Goal: Task Accomplishment & Management: Manage account settings

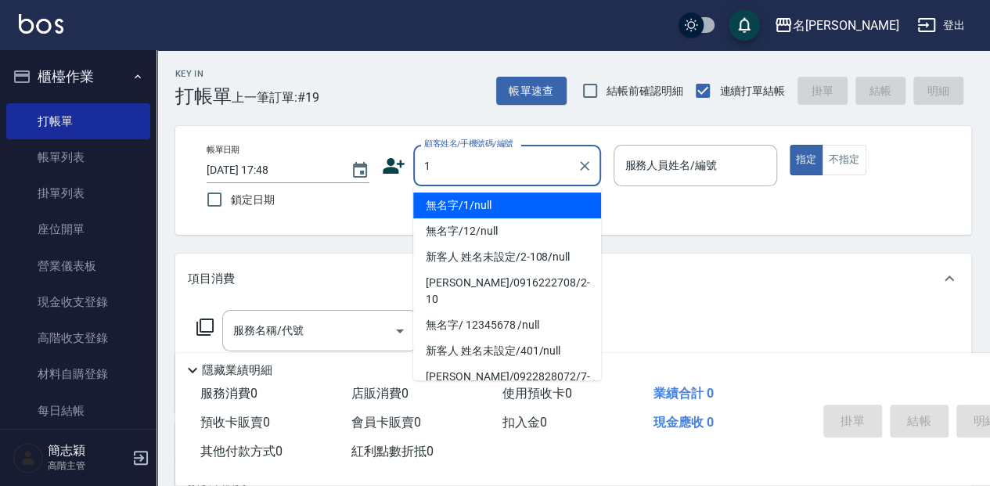
type input "無名字/1/null"
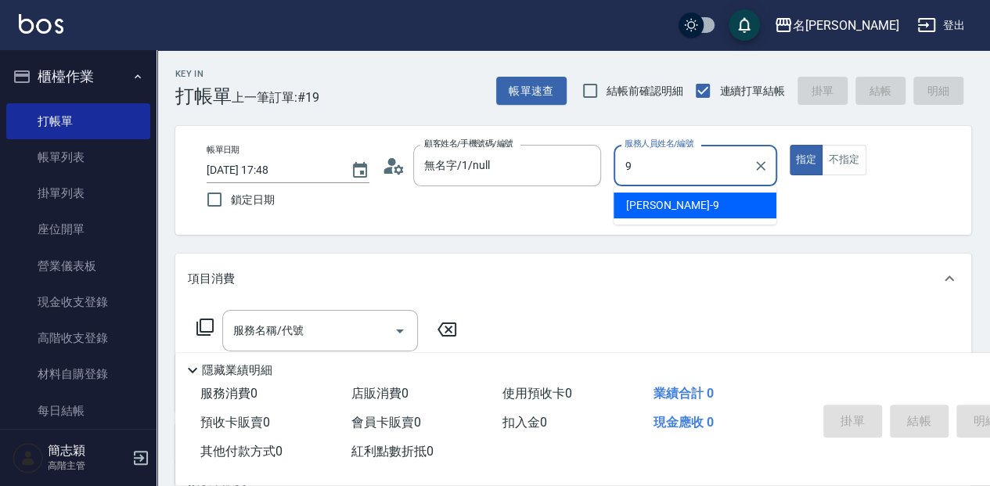
type input "[PERSON_NAME]-9"
type button "true"
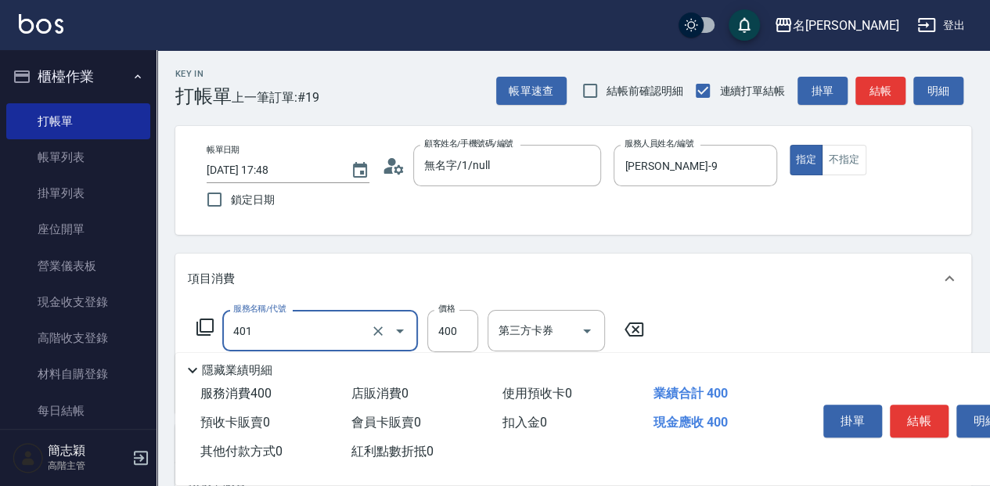
type input "剪髮(400)(401)"
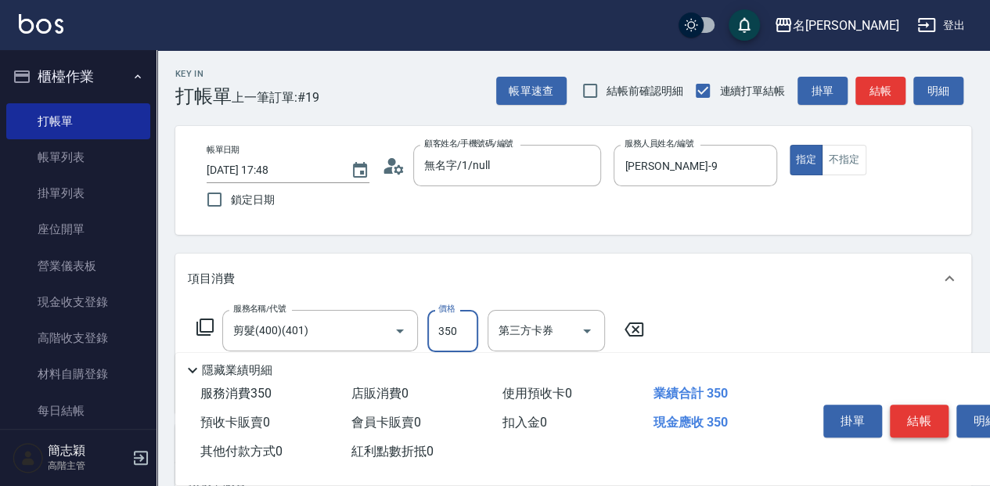
type input "350"
click at [932, 414] on button "結帳" at bounding box center [919, 421] width 59 height 33
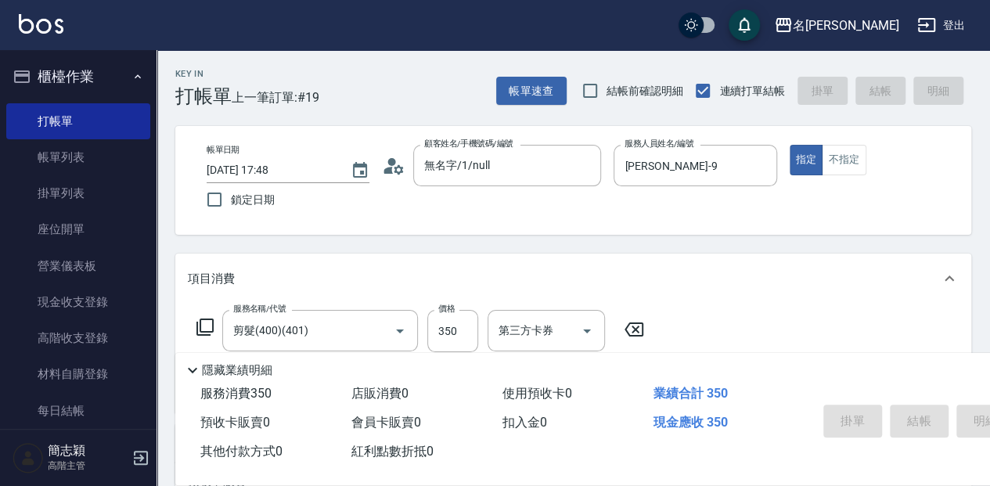
type input "[DATE] 18:19"
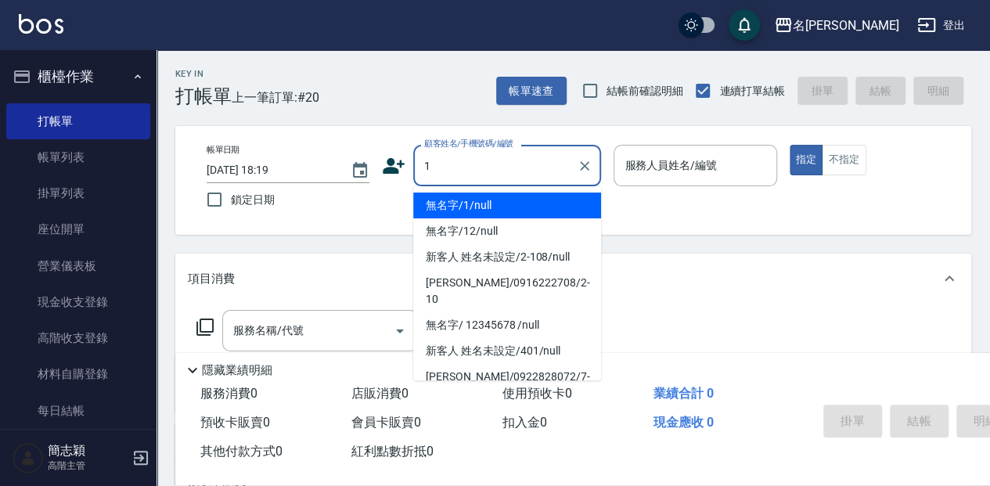
type input "無名字/1/null"
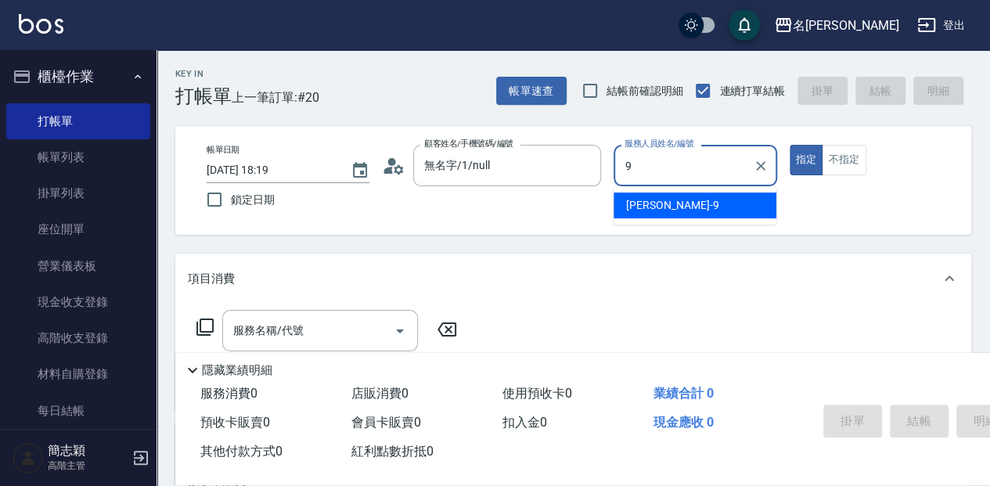
type input "[PERSON_NAME]-9"
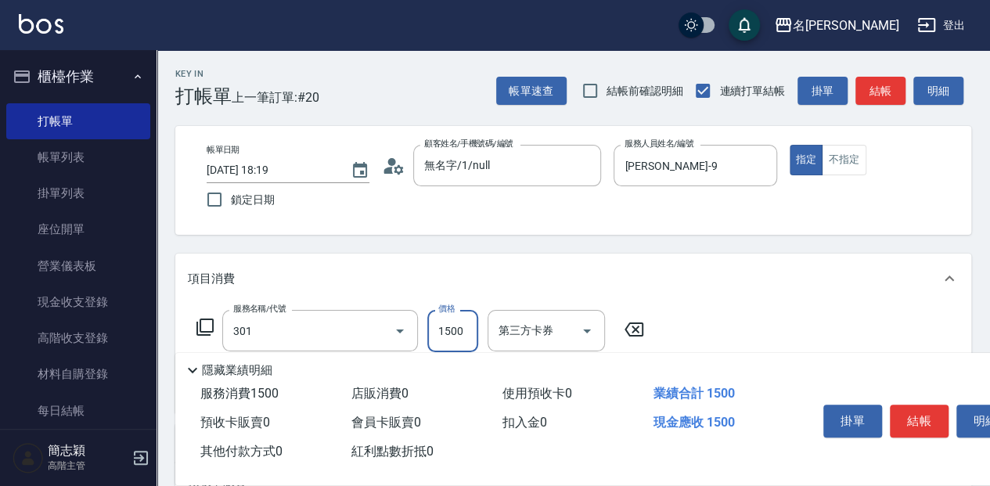
type input "燙髮(1500](301)"
type input "3000"
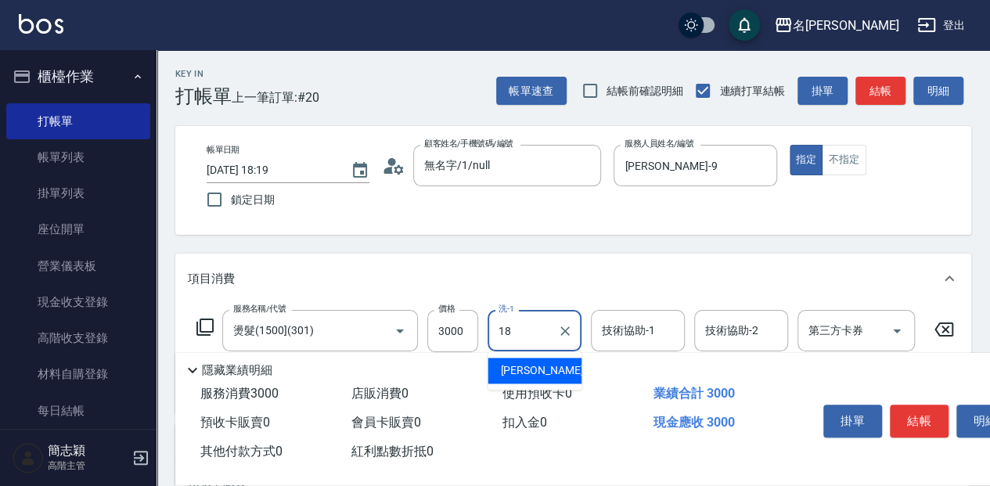
type input "[PERSON_NAME]-18"
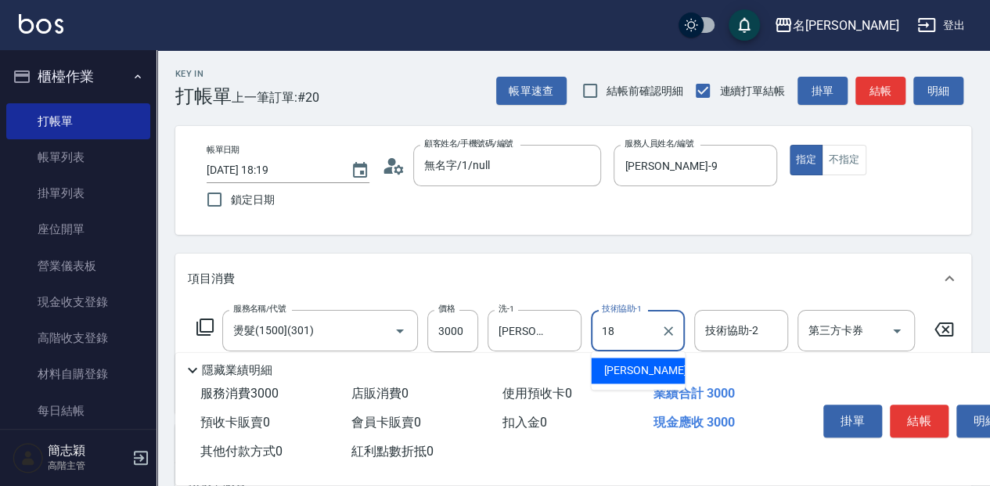
type input "[PERSON_NAME]-18"
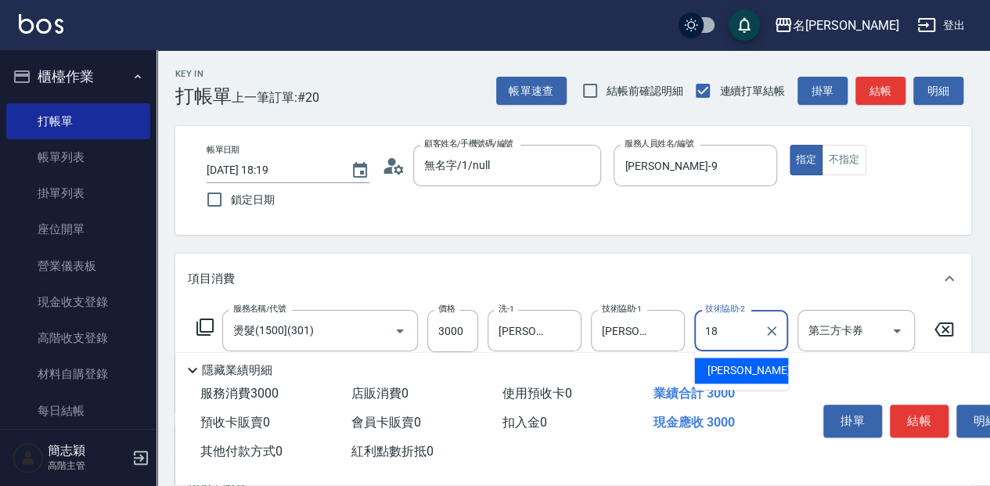
type input "[PERSON_NAME]-18"
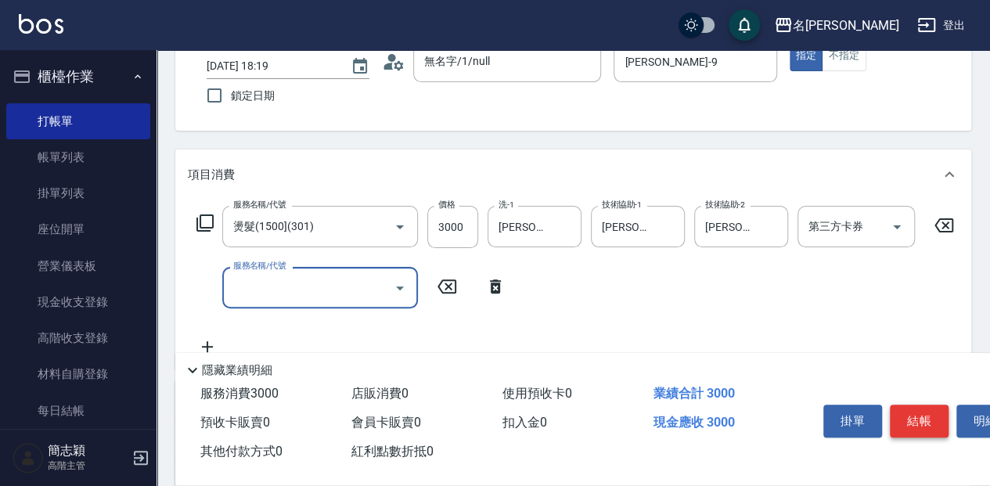
scroll to position [157, 0]
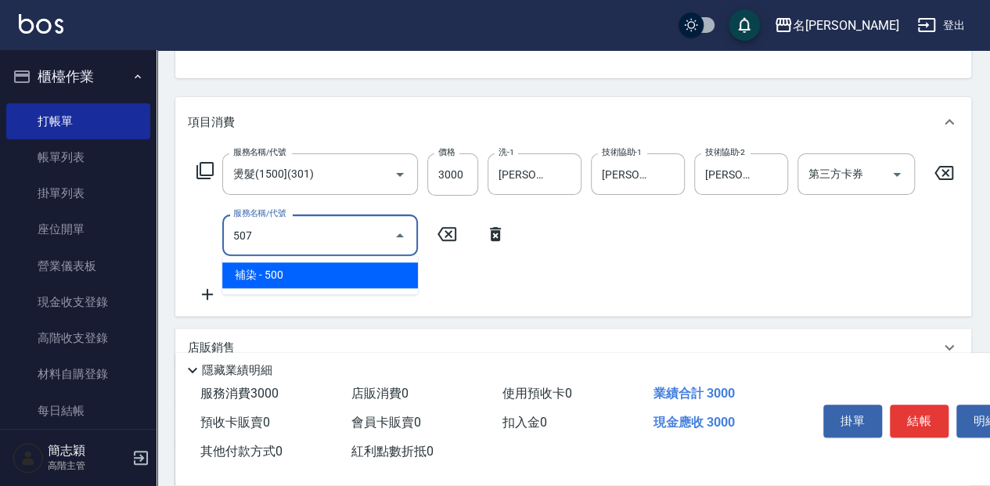
type input "補染(507)"
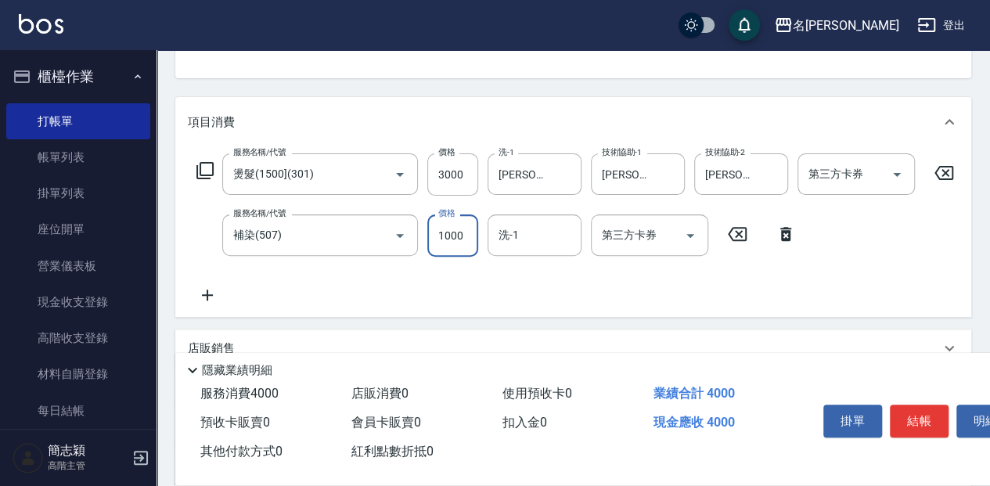
type input "1000"
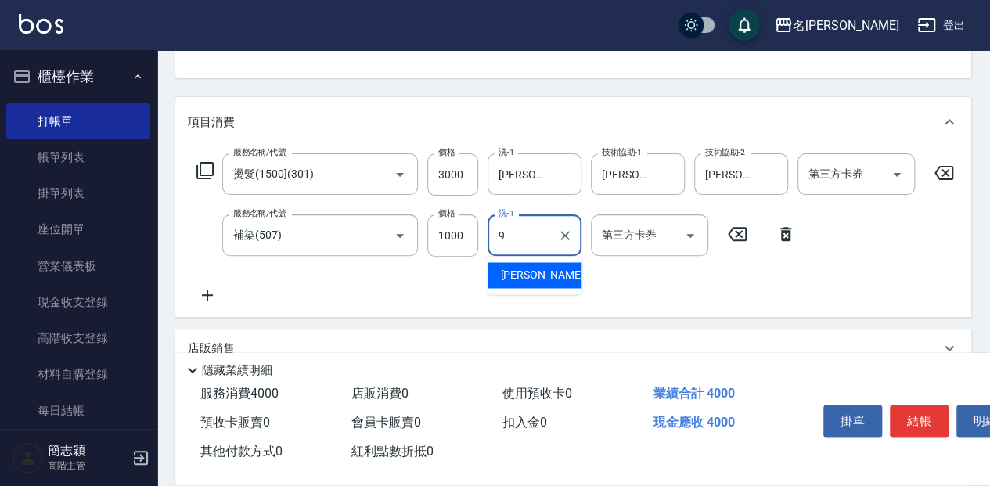
type input "[PERSON_NAME]-9"
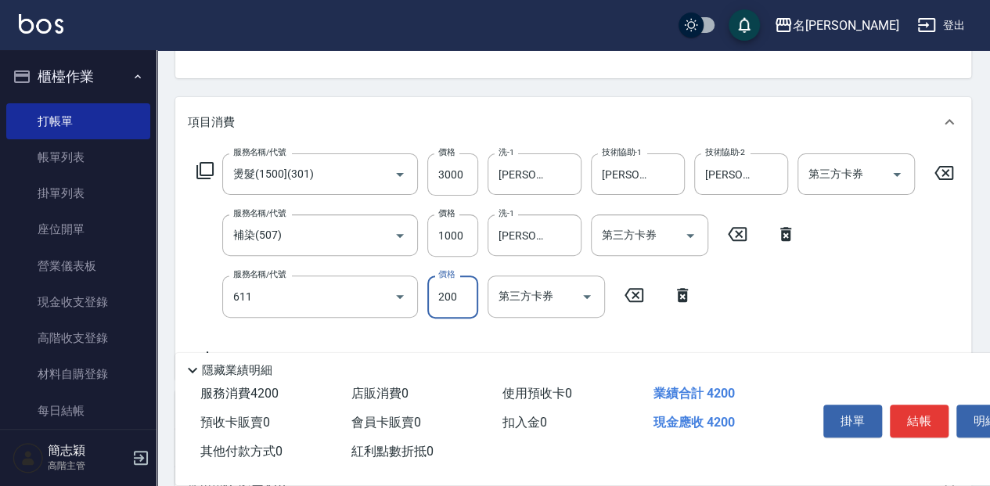
type input "染.頭皮隔離(611)"
type input "300"
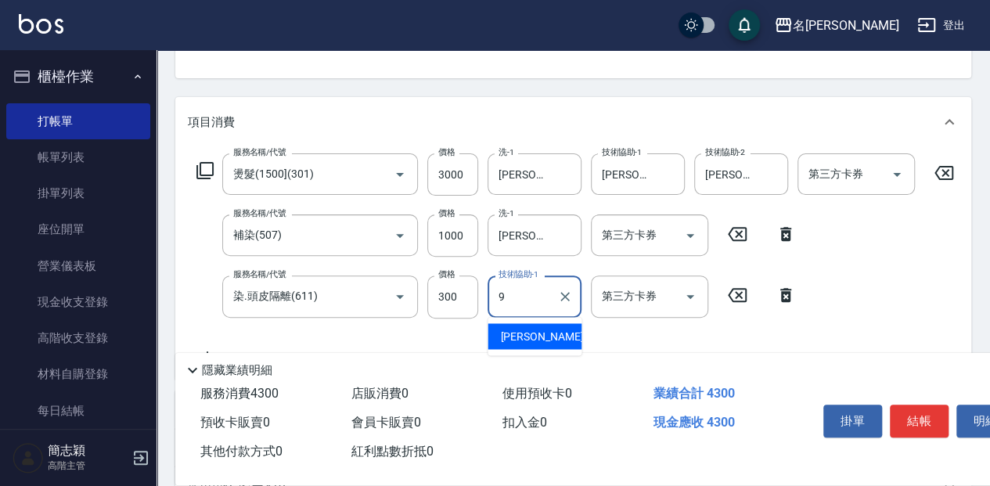
type input "[PERSON_NAME]-9"
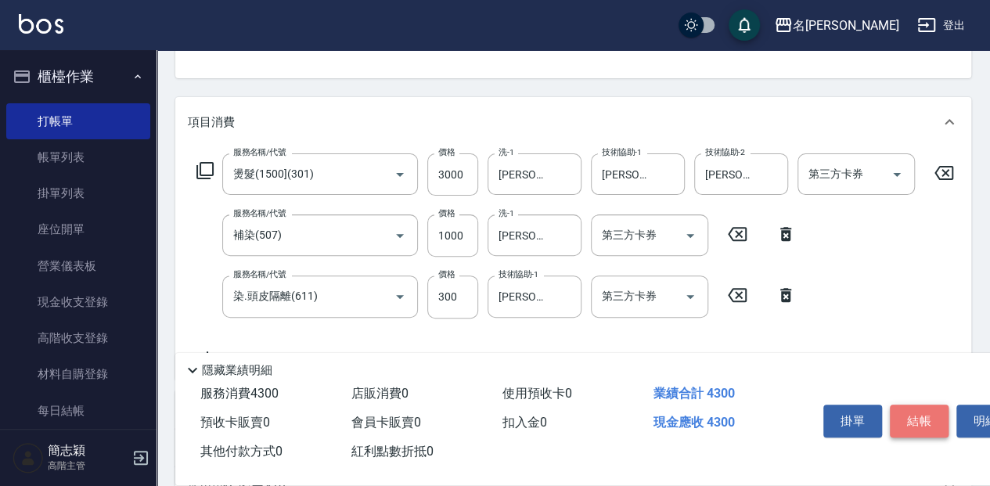
click at [922, 419] on button "結帳" at bounding box center [919, 421] width 59 height 33
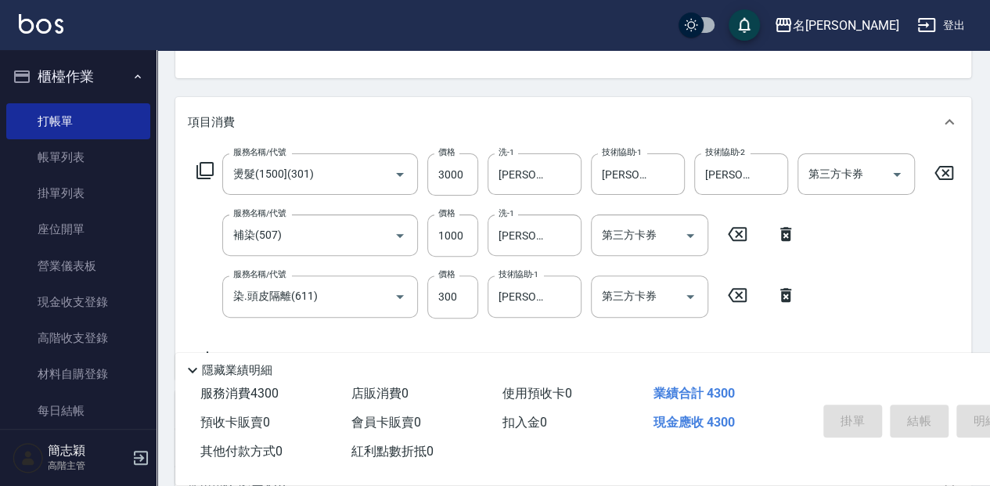
type input "[DATE] 18:20"
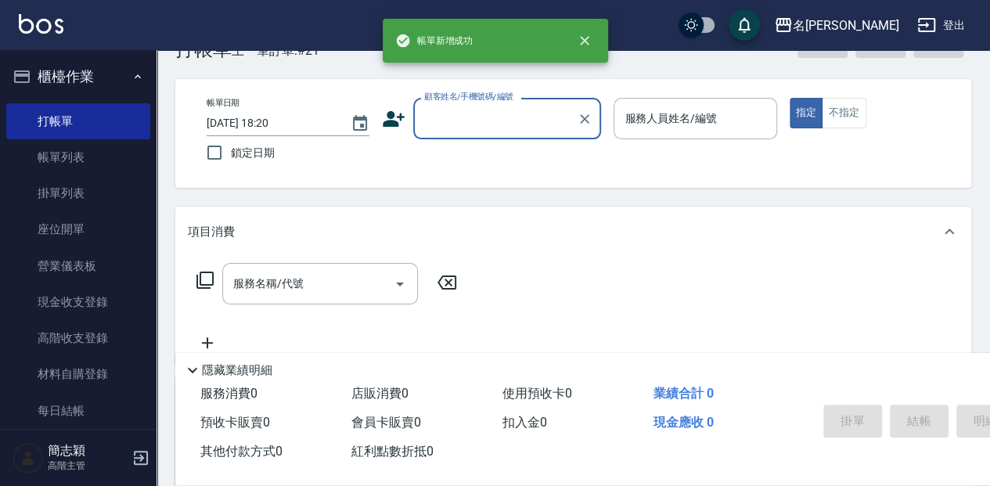
scroll to position [0, 0]
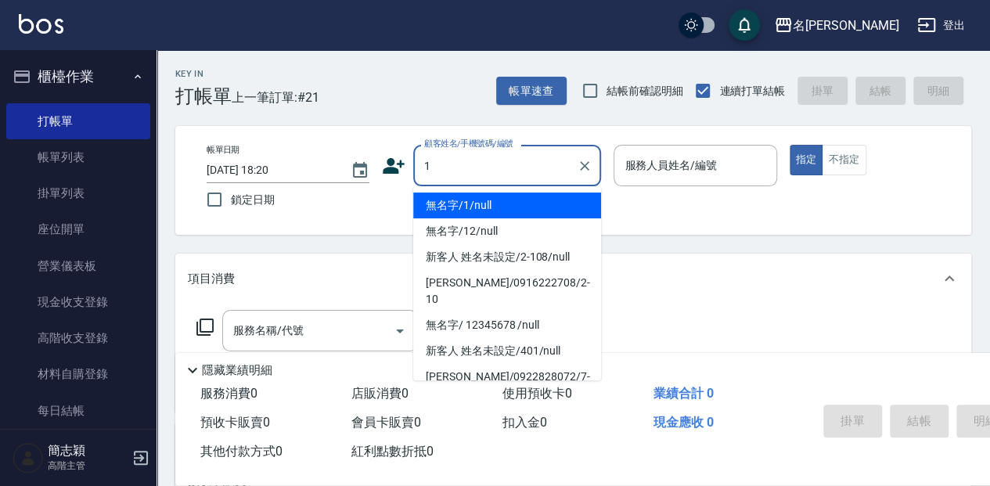
type input "無名字/1/null"
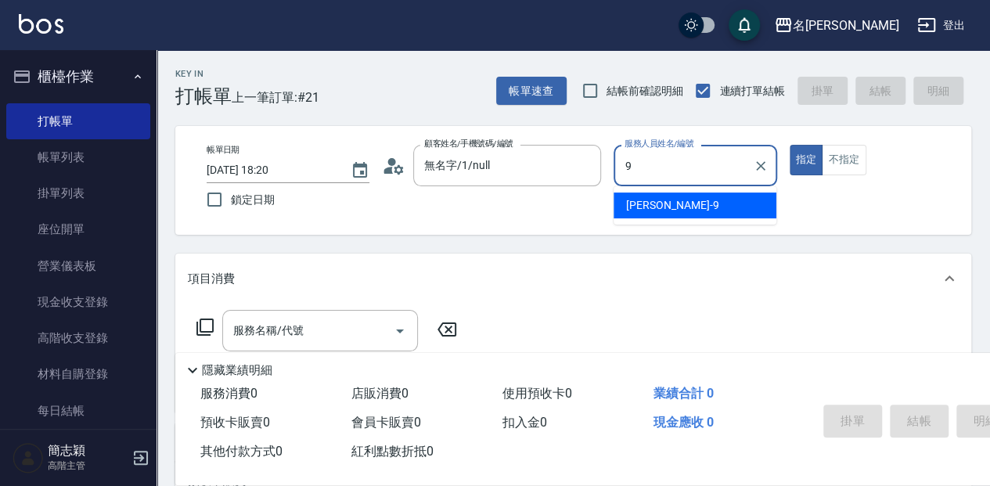
type input "[PERSON_NAME]-9"
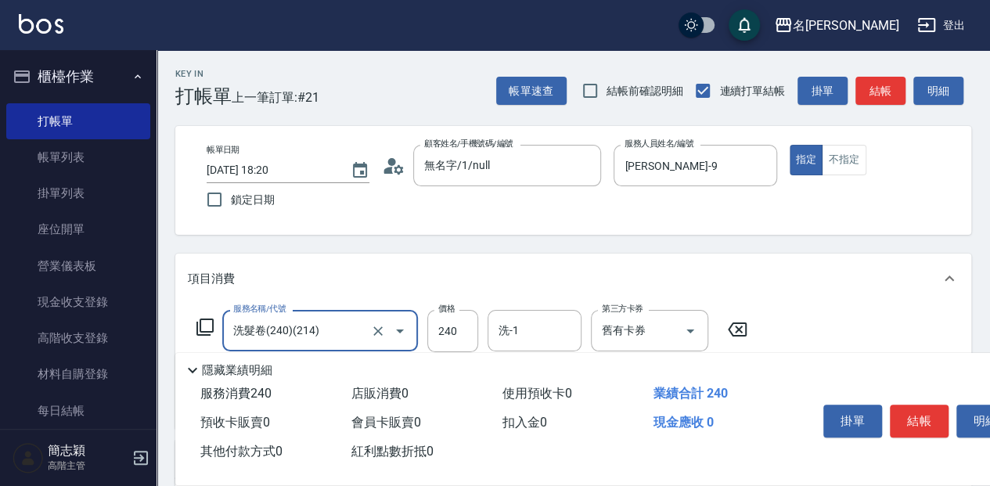
type input "洗髮卷(240)(214)"
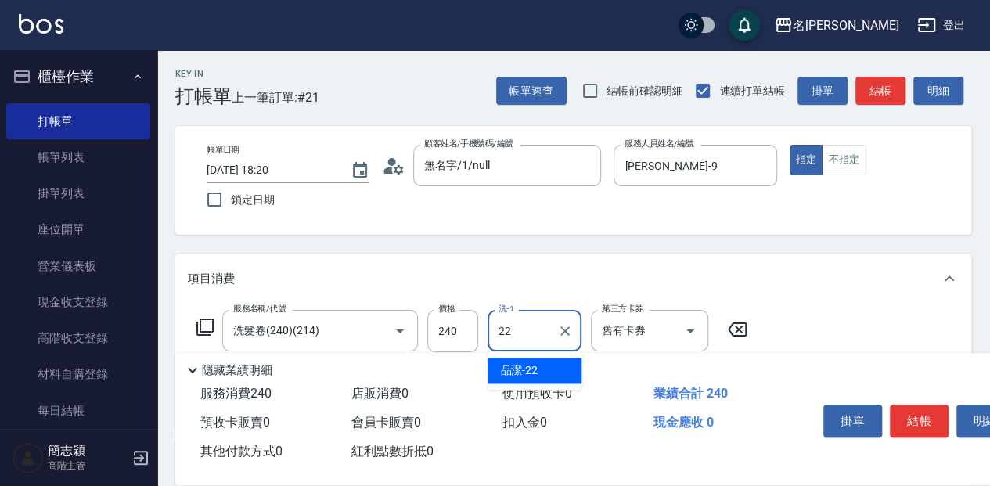
type input "品潔-22"
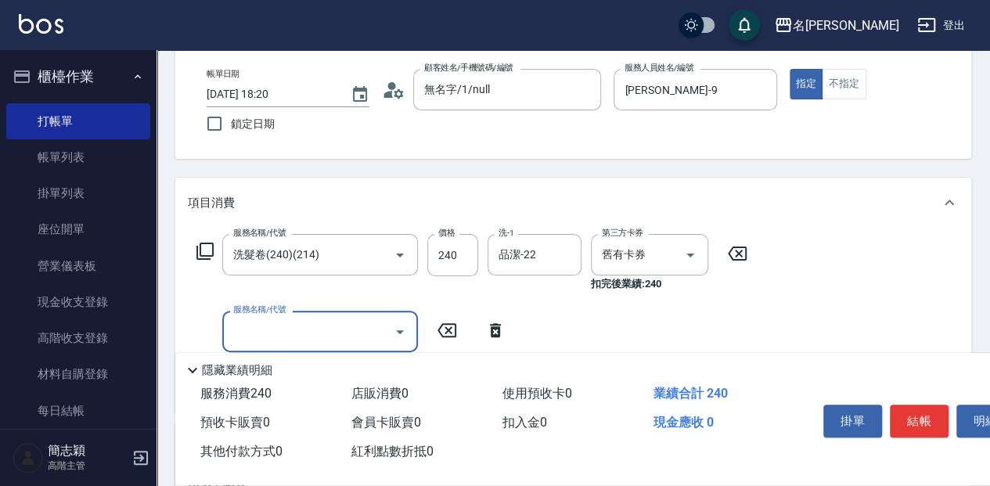
scroll to position [52, 0]
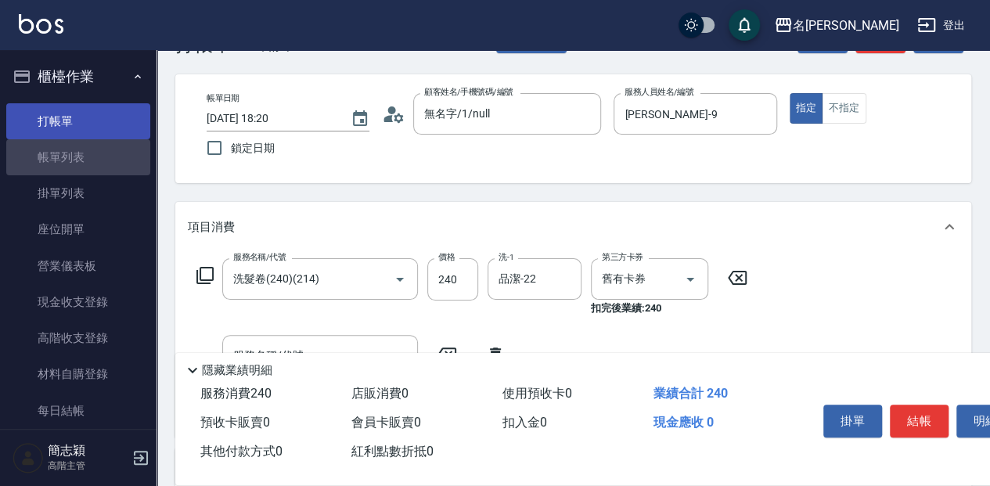
drag, startPoint x: 94, startPoint y: 161, endPoint x: 105, endPoint y: 128, distance: 33.9
click at [94, 161] on link "帳單列表" at bounding box center [78, 157] width 144 height 36
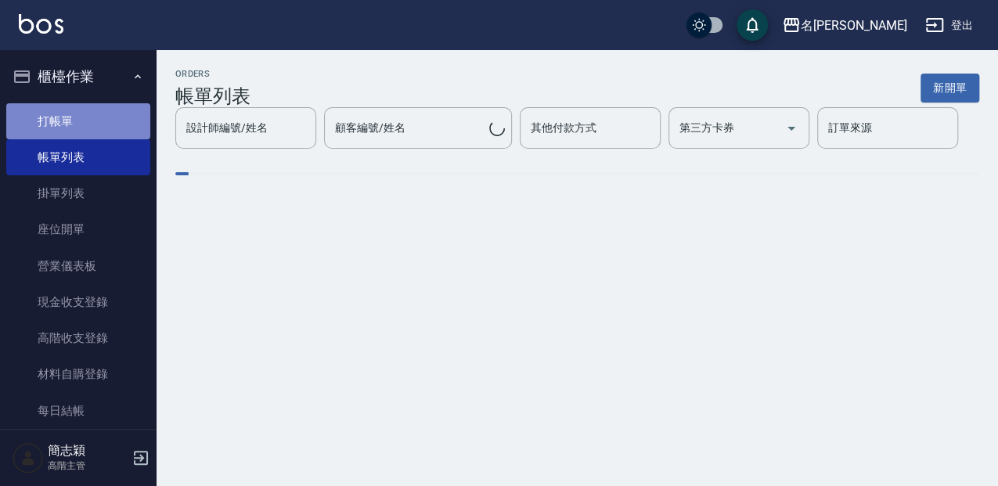
click at [105, 128] on link "打帳單" at bounding box center [78, 121] width 144 height 36
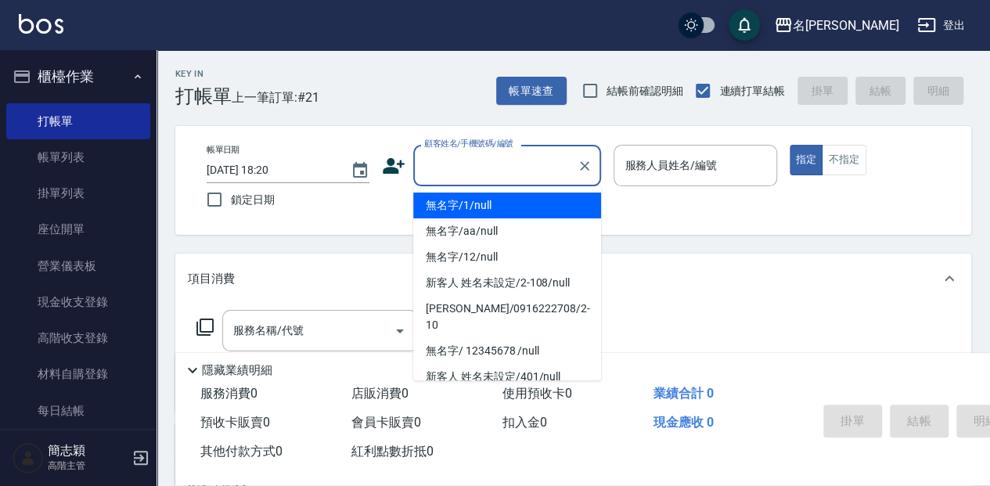
click at [474, 161] on input "顧客姓名/手機號碼/編號" at bounding box center [495, 165] width 150 height 27
click at [497, 204] on li "無名字/1/null" at bounding box center [507, 206] width 188 height 26
type input "無名字/1/null"
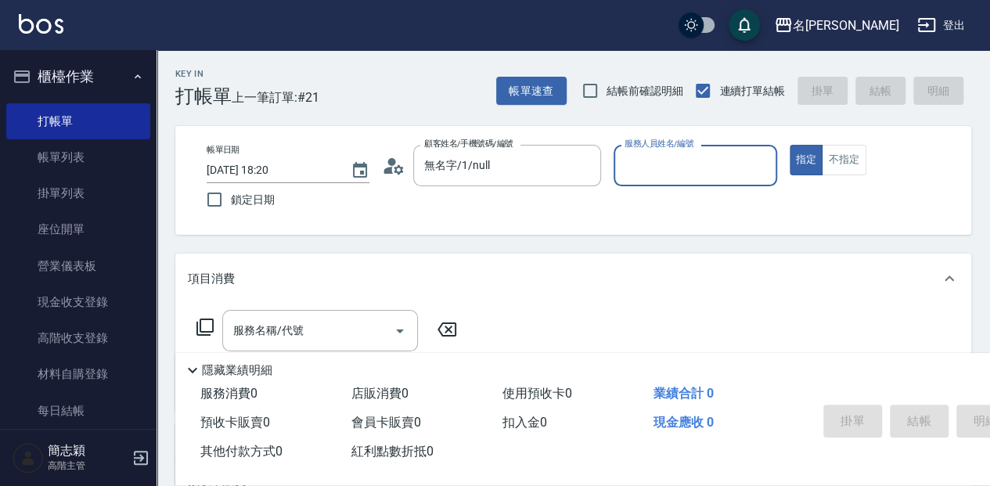
click at [657, 159] on input "服務人員姓名/編號" at bounding box center [695, 165] width 149 height 27
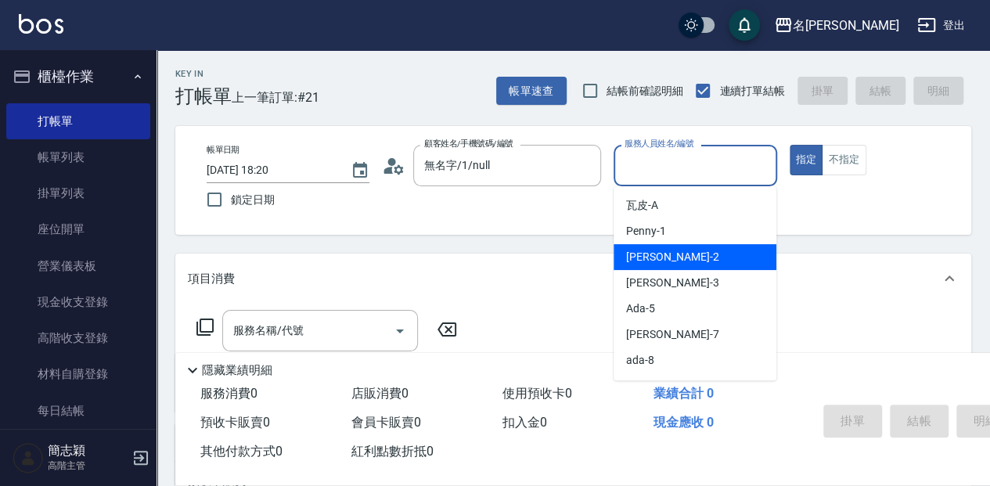
click at [710, 248] on div "[PERSON_NAME] -2" at bounding box center [695, 257] width 163 height 26
type input "[PERSON_NAME]-2"
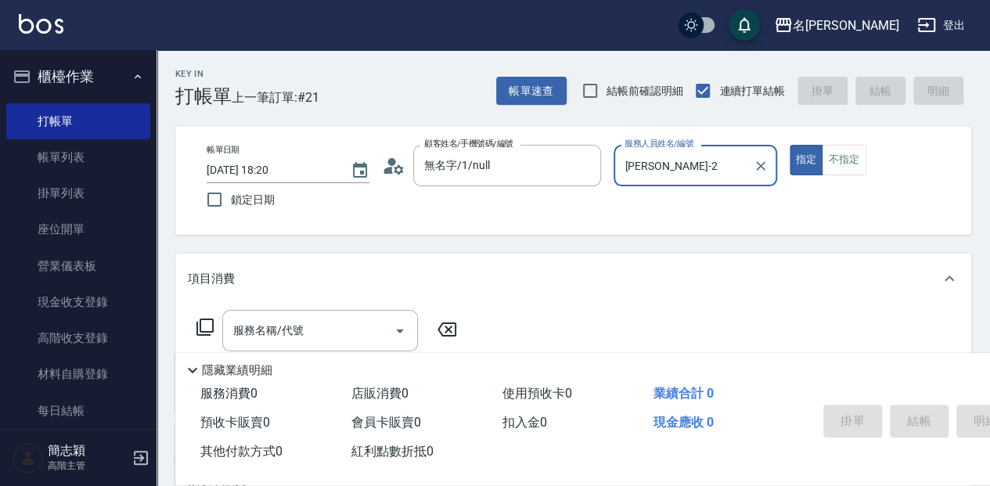
scroll to position [52, 0]
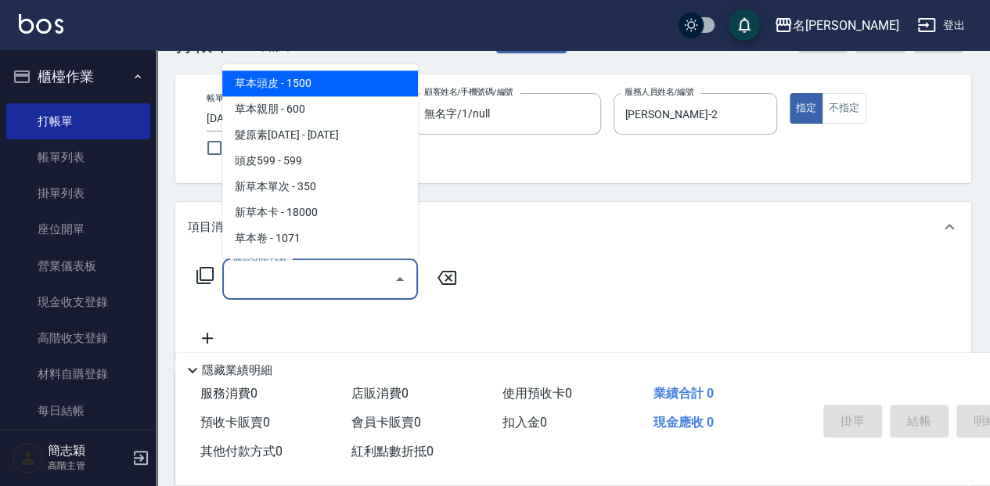
click at [317, 278] on input "服務名稱/代號" at bounding box center [308, 278] width 158 height 27
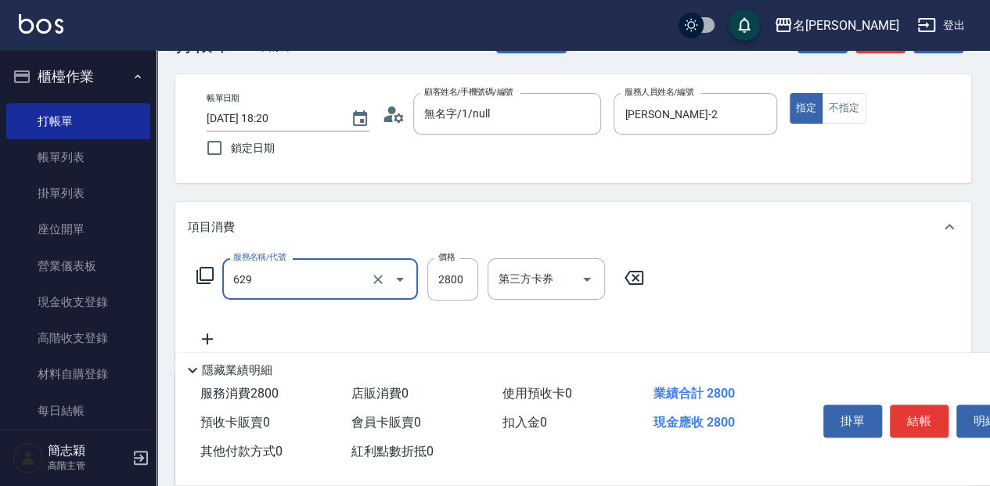
type input "冷精粹2800(629)"
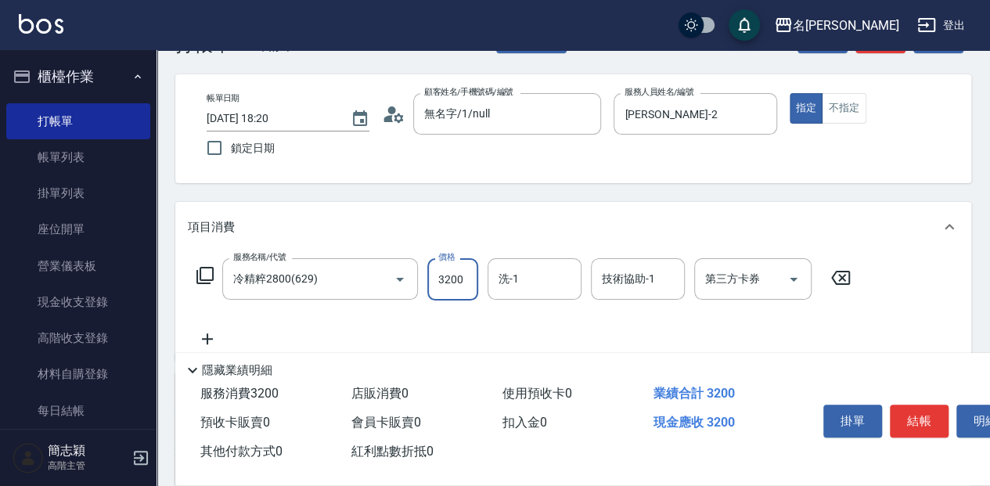
type input "3200"
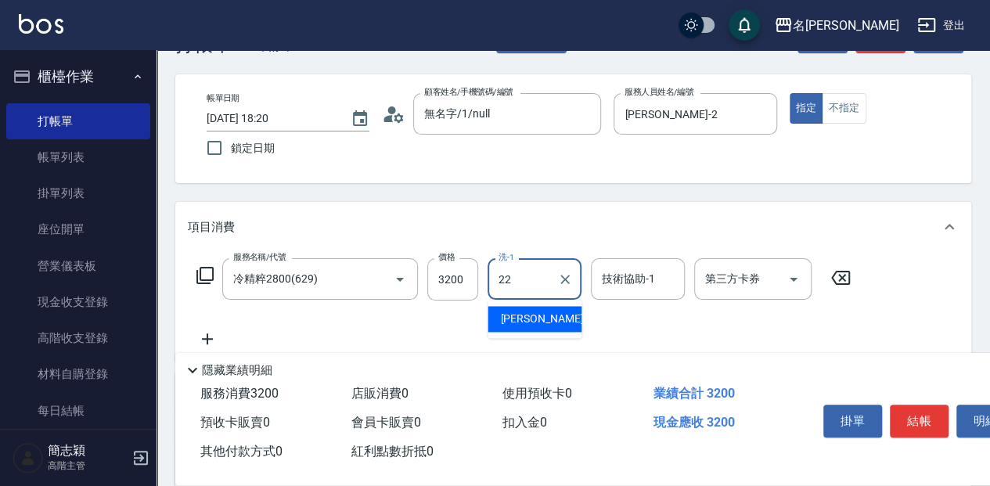
type input "品潔-22"
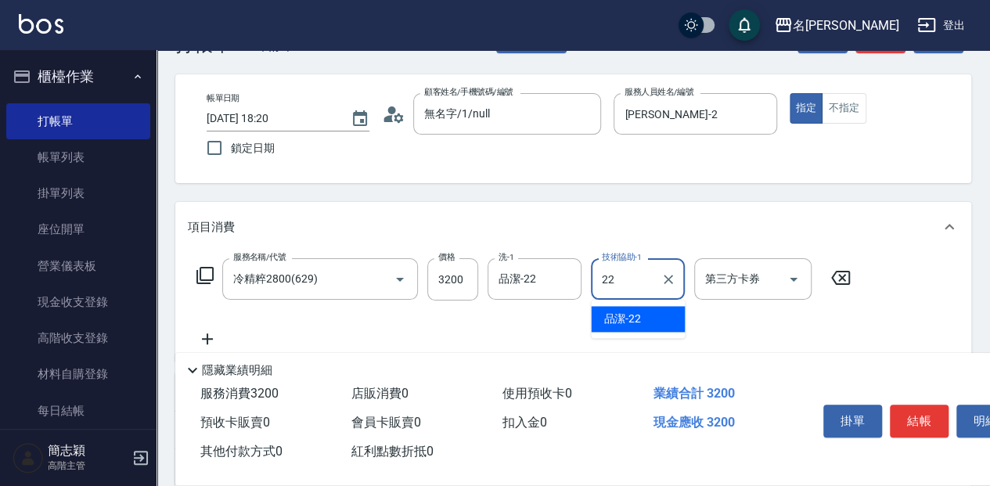
type input "品潔-22"
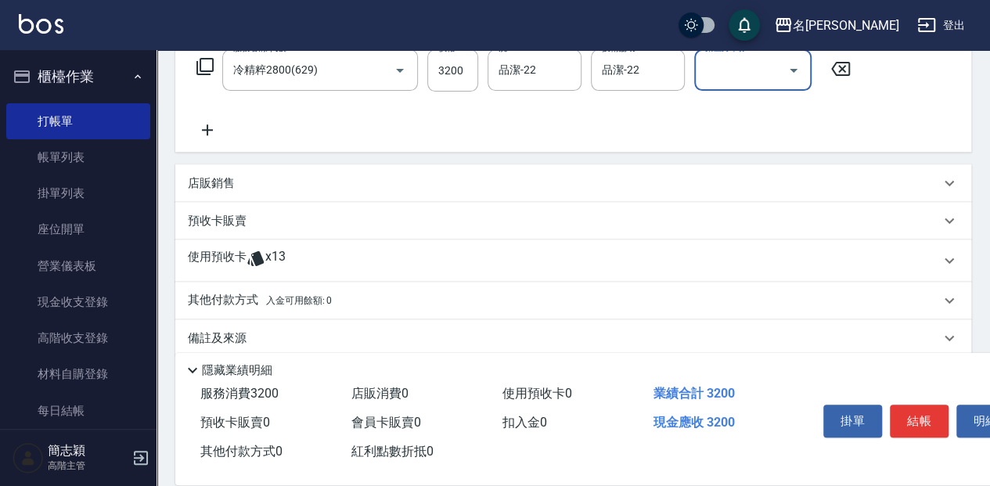
scroll to position [280, 0]
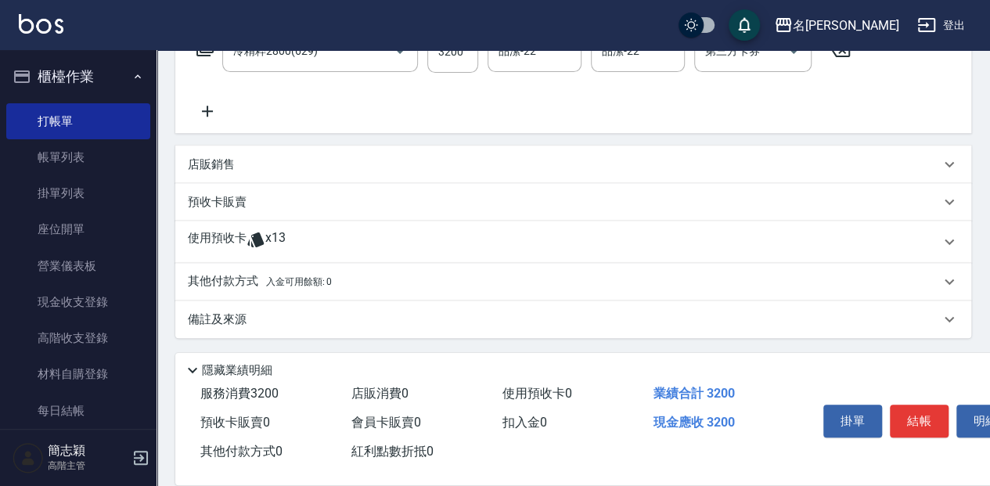
click at [304, 269] on div "其他付款方式 入金可用餘額: 0" at bounding box center [573, 282] width 796 height 38
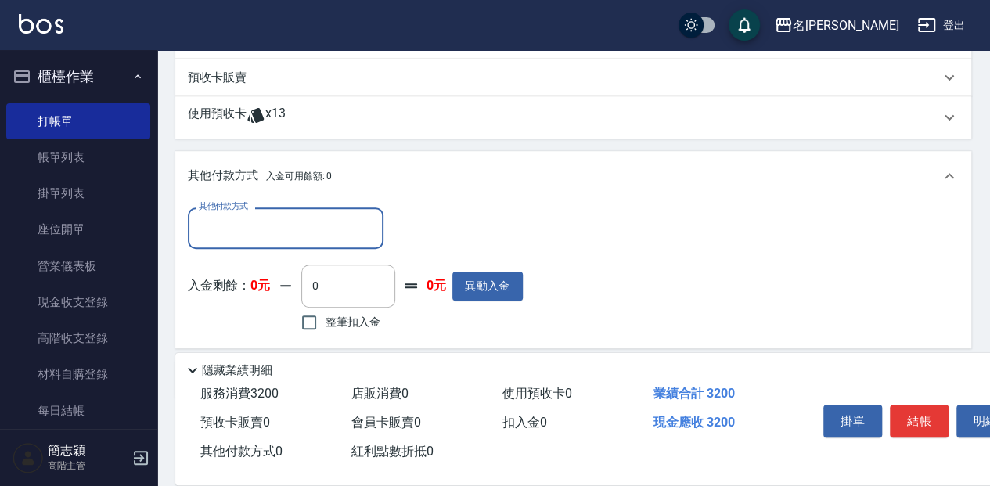
scroll to position [436, 0]
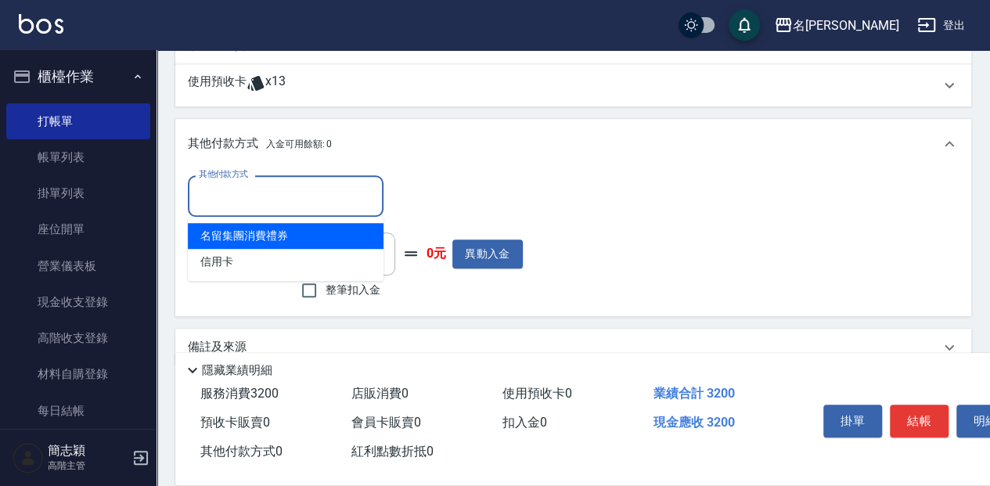
click at [294, 194] on input "其他付款方式" at bounding box center [286, 195] width 182 height 27
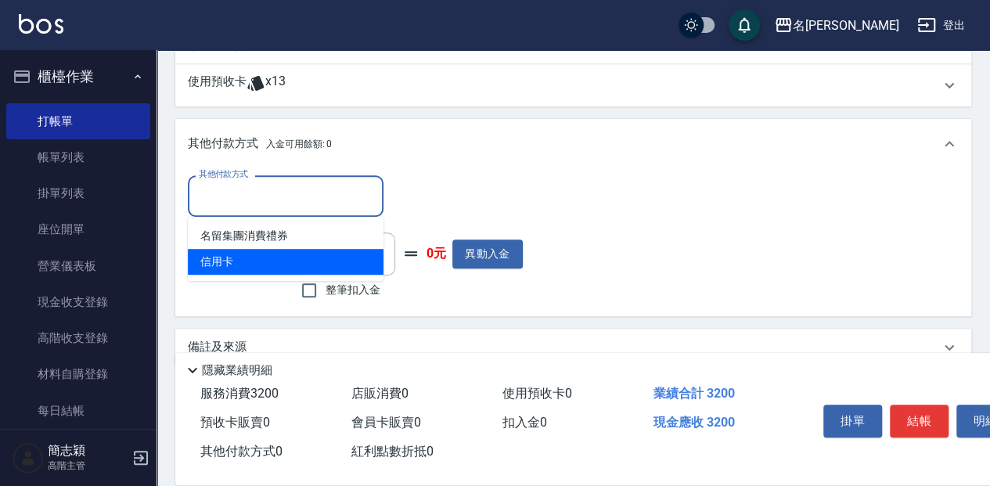
click at [309, 258] on span "信用卡" at bounding box center [286, 262] width 196 height 26
type input "信用卡"
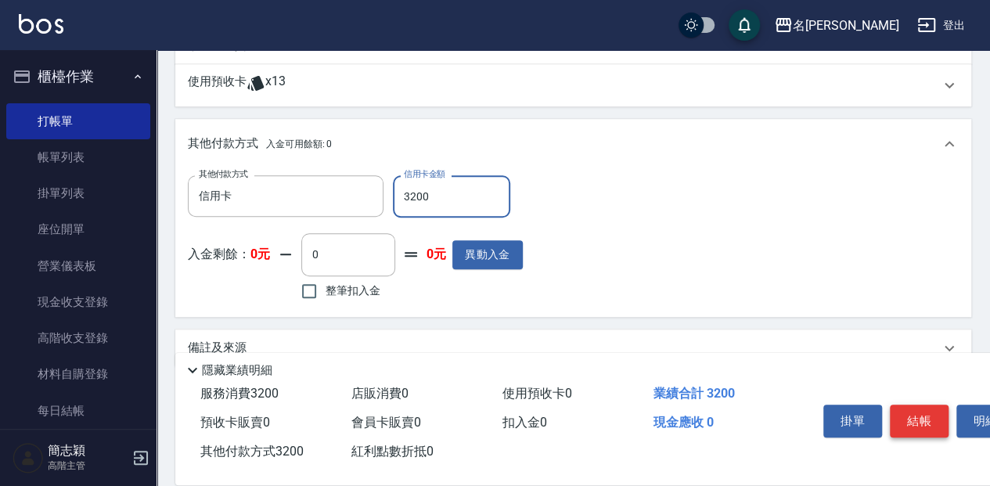
type input "3200"
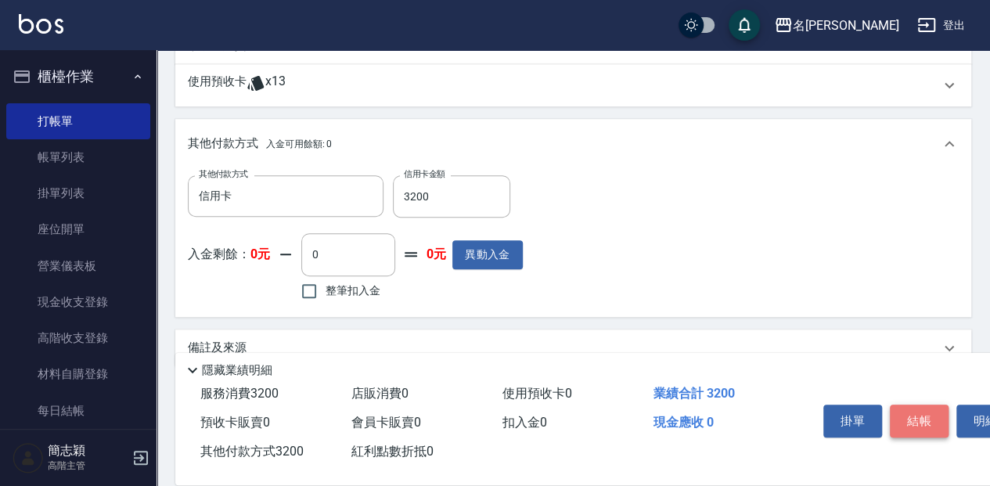
click at [943, 410] on button "結帳" at bounding box center [919, 421] width 59 height 33
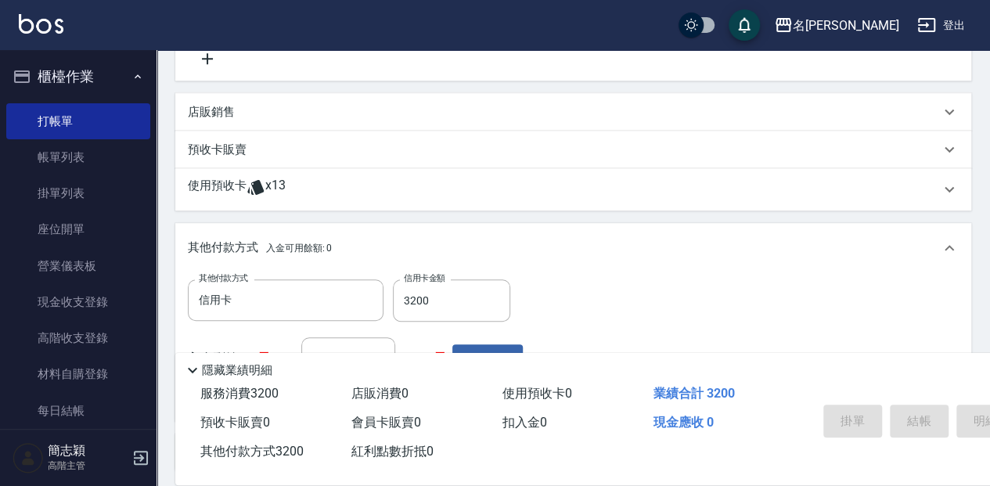
scroll to position [291, 0]
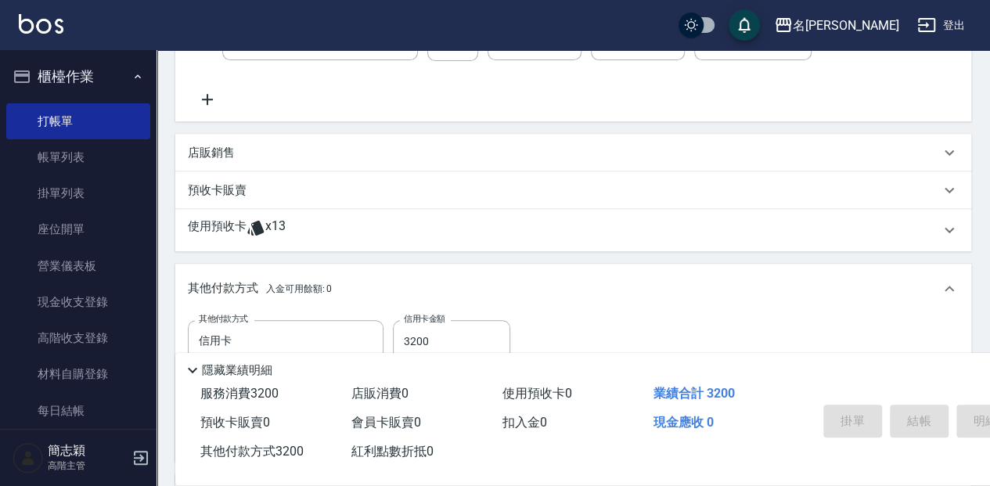
type input "[DATE] 18:43"
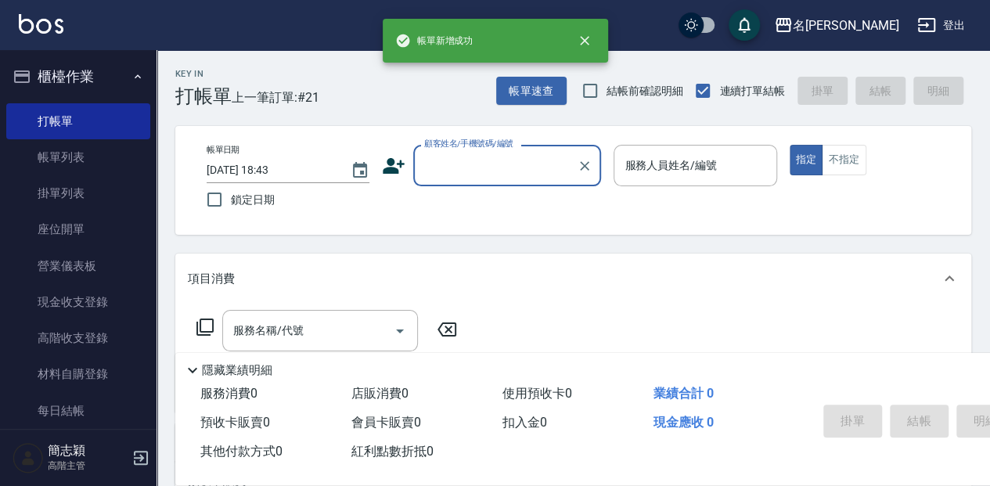
scroll to position [0, 0]
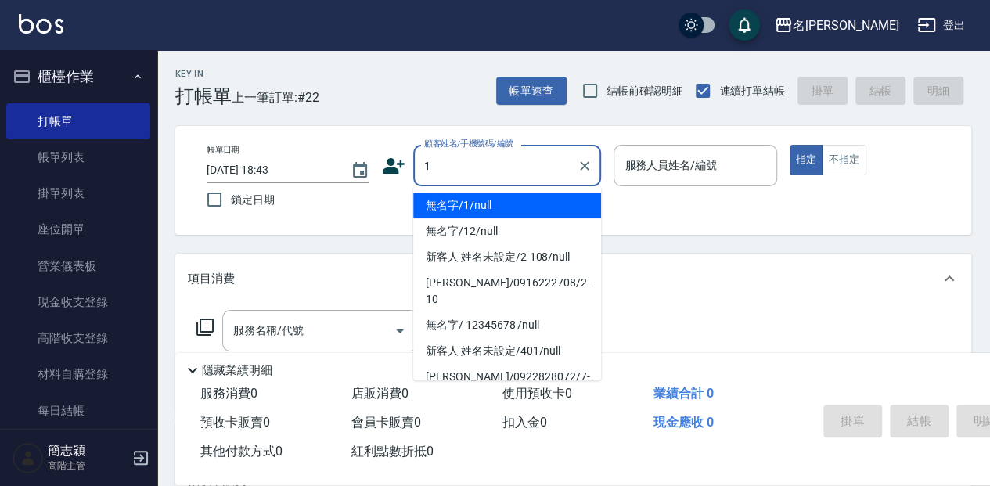
type input "無名字/1/null"
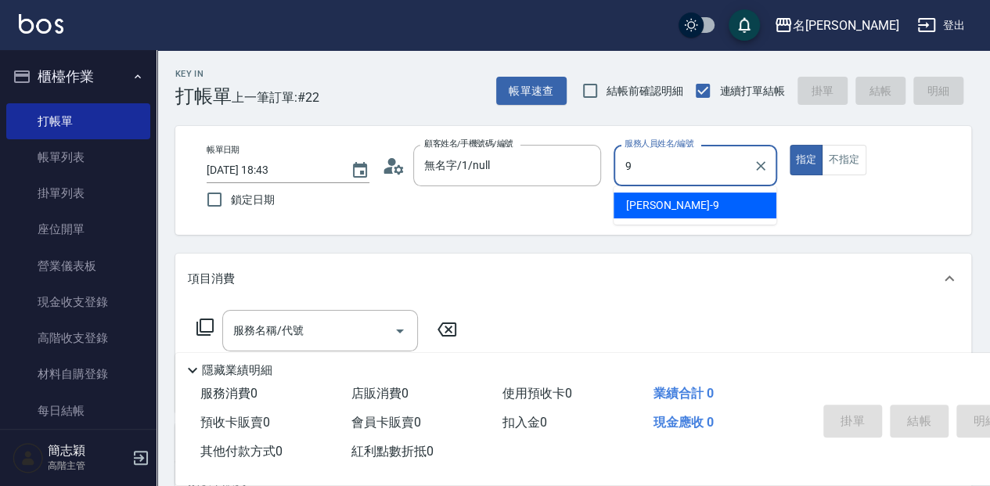
type input "[PERSON_NAME]-9"
type button "true"
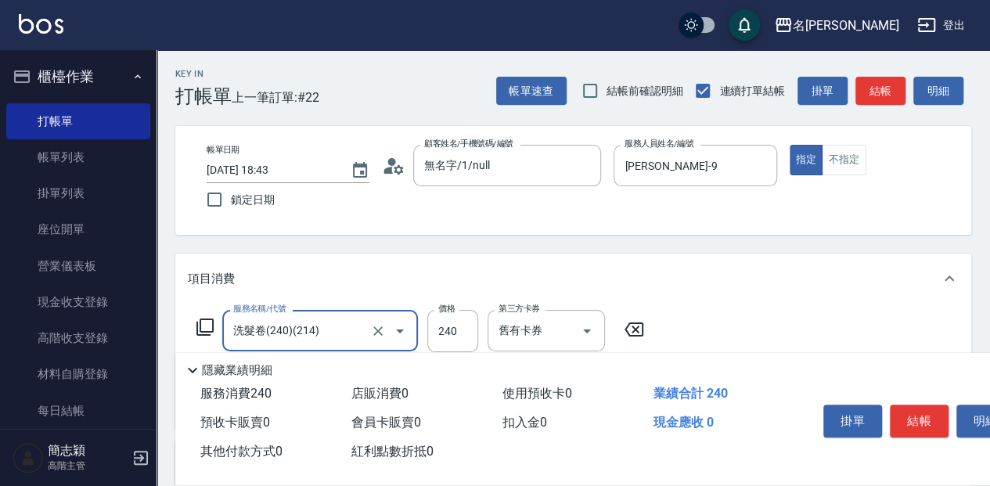
type input "洗髮卷(240)(214)"
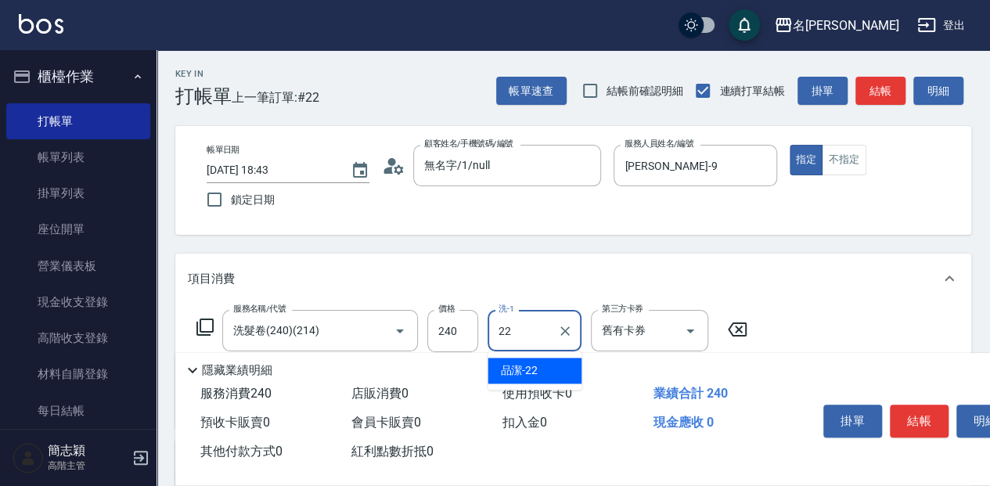
type input "品潔-22"
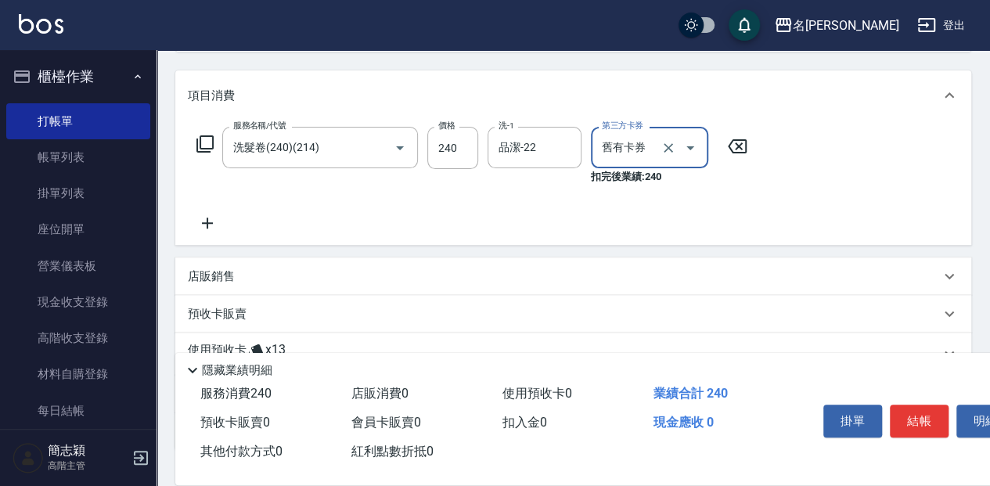
scroll to position [208, 0]
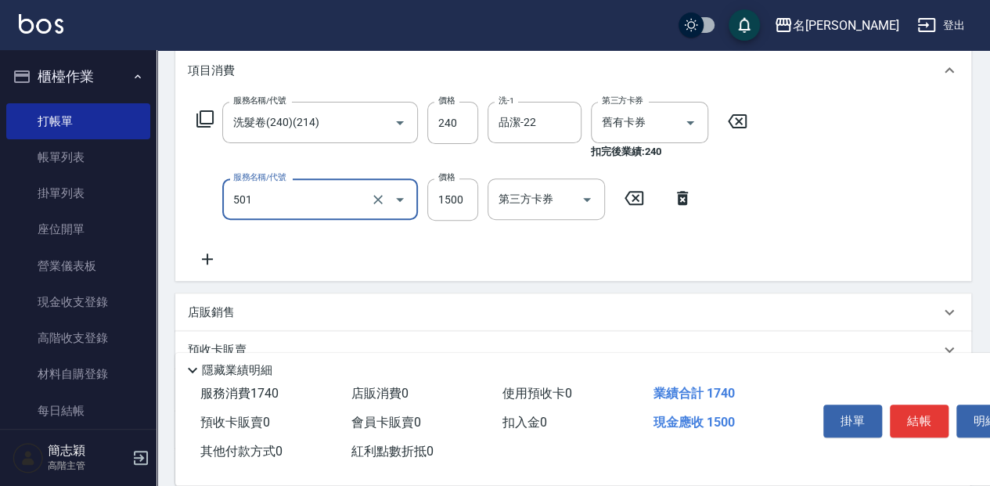
type input "染髮(1500](501)"
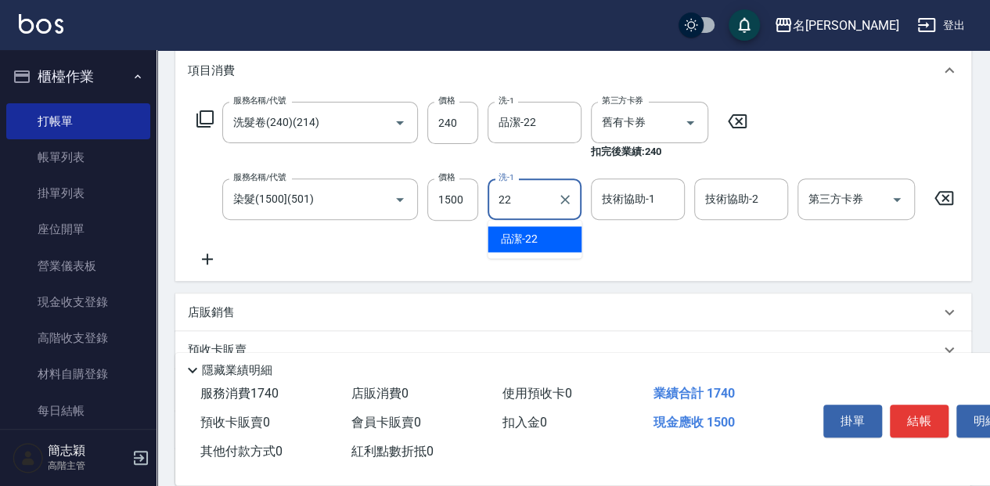
type input "品潔-22"
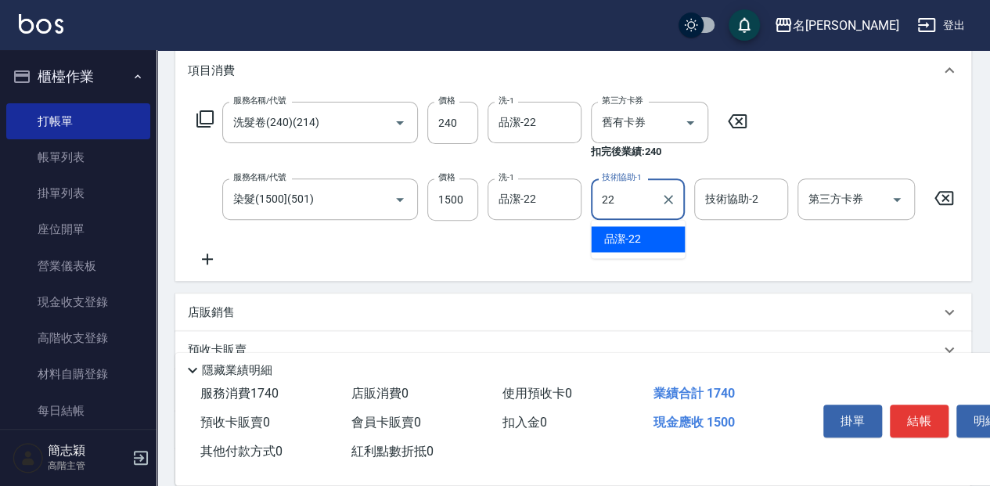
type input "品潔-22"
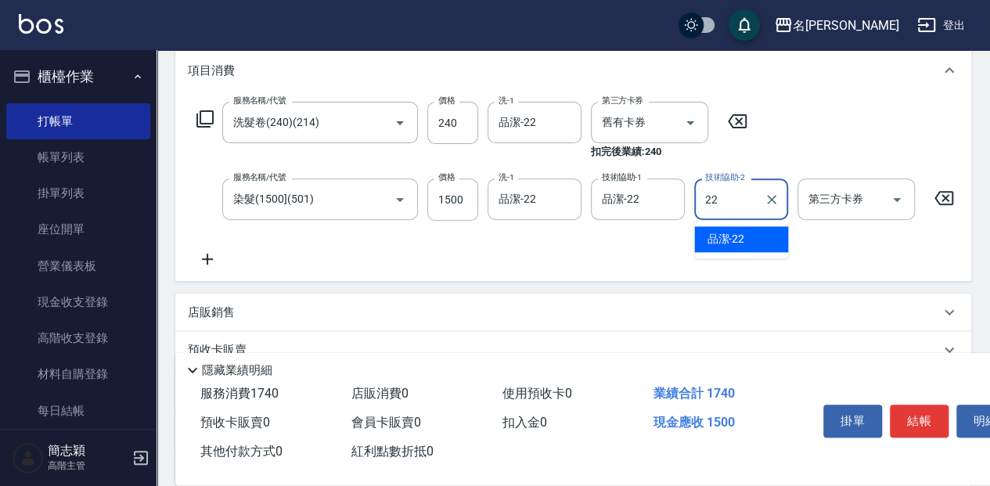
type input "品潔-22"
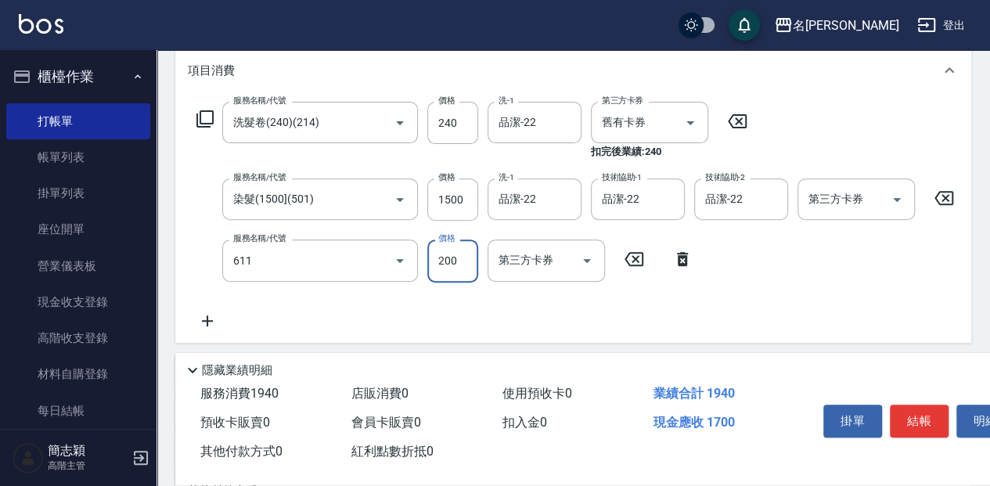
type input "染.頭皮隔離(611)"
type input "300"
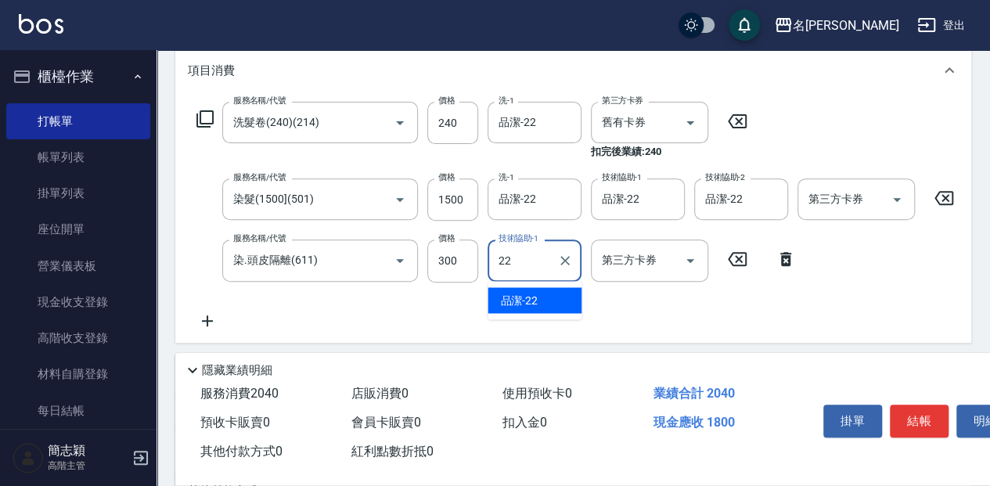
type input "品潔-22"
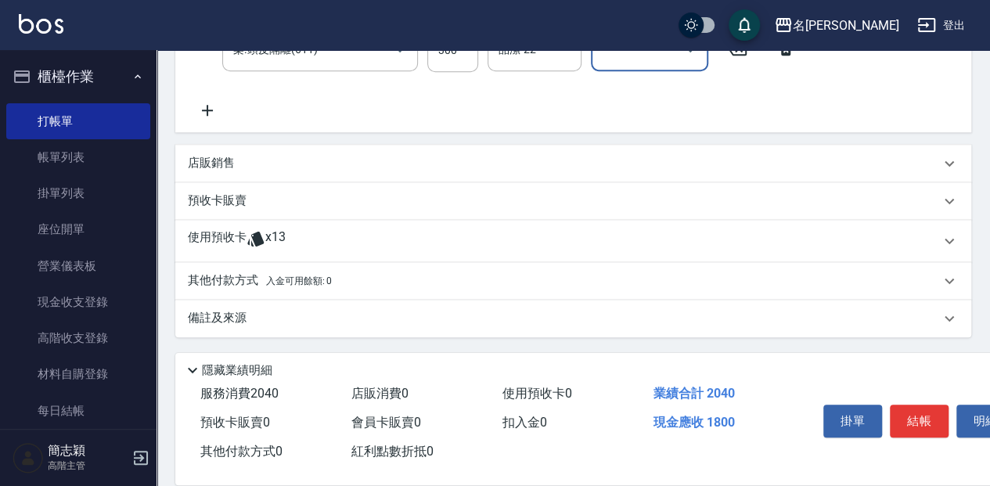
scroll to position [426, 0]
click at [270, 202] on div "預收卡販賣" at bounding box center [564, 201] width 752 height 16
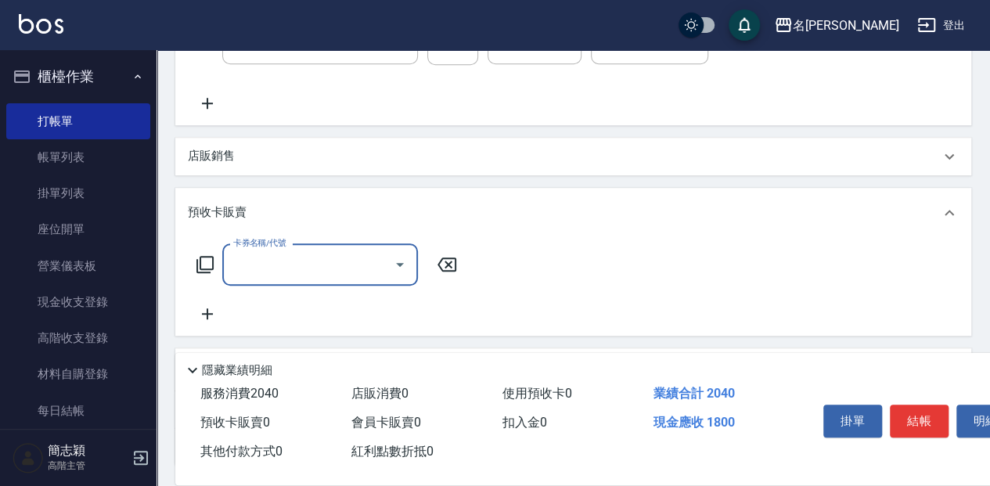
scroll to position [0, 0]
click at [276, 279] on input "卡券名稱/代號" at bounding box center [308, 264] width 158 height 27
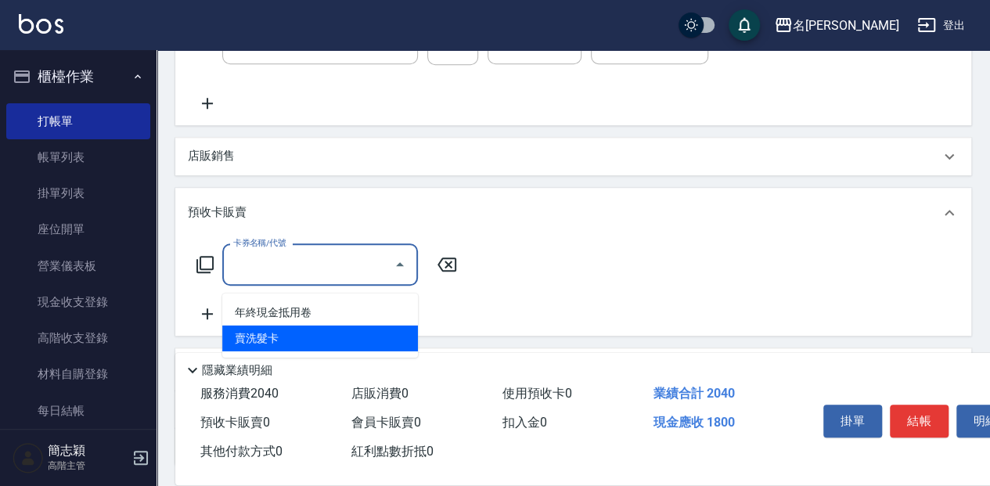
click at [303, 327] on span "賣洗髮卡" at bounding box center [320, 339] width 196 height 26
type input "賣洗髮卡(991)"
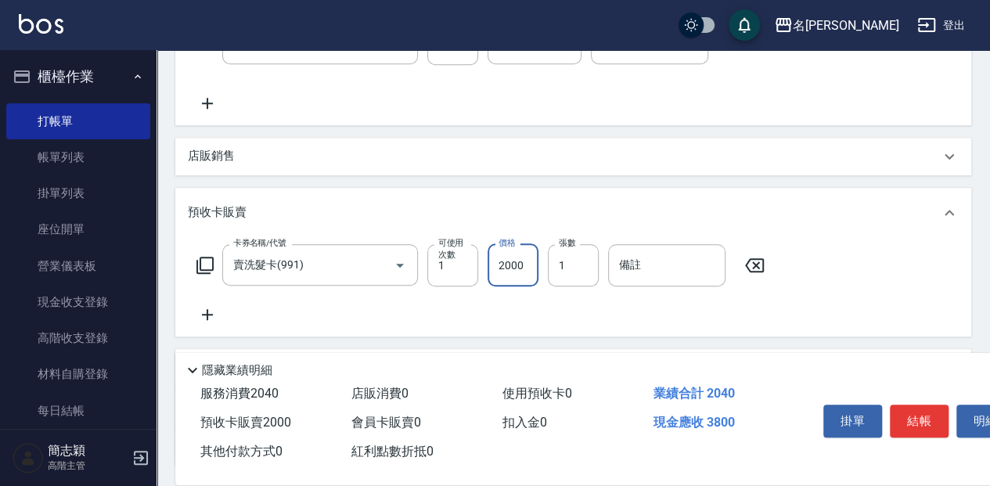
click at [506, 271] on input "2000" at bounding box center [513, 265] width 51 height 42
type input "1800"
click at [905, 413] on button "結帳" at bounding box center [919, 421] width 59 height 33
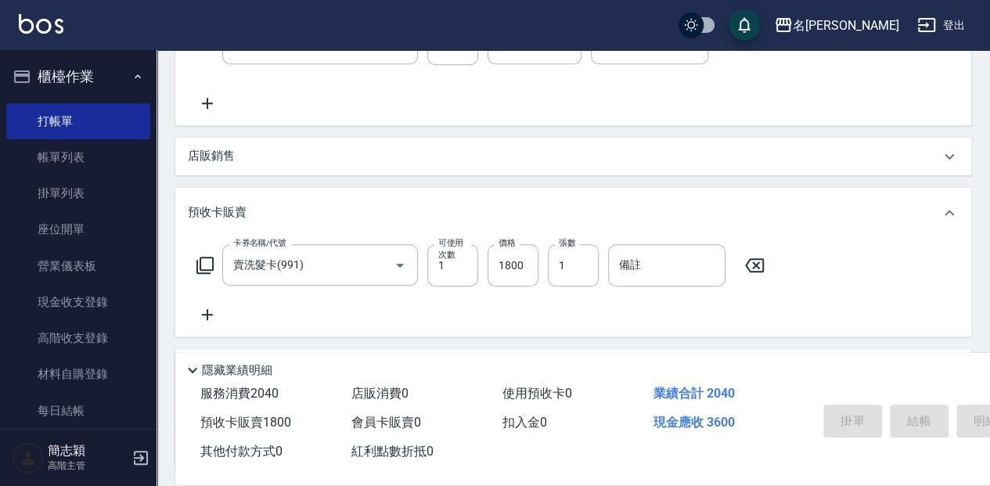
type input "[DATE] 18:45"
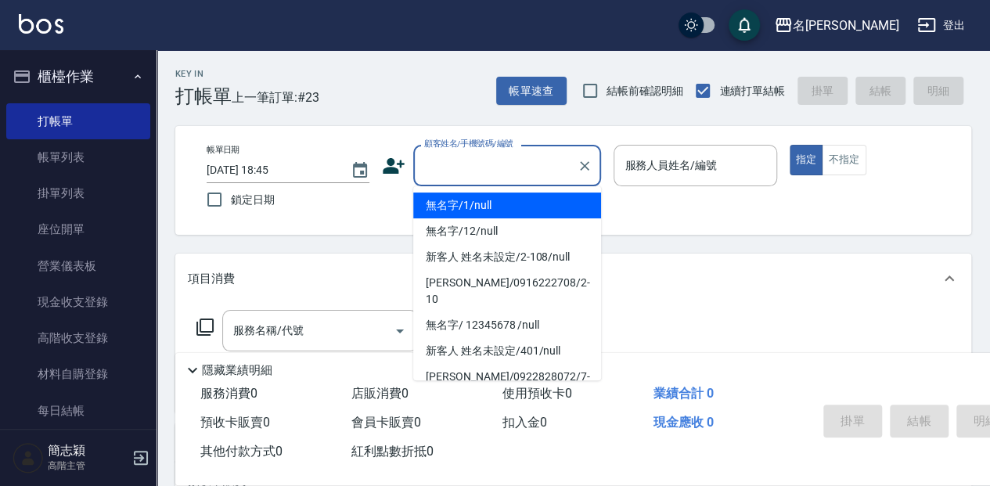
click at [437, 161] on input "顧客姓名/手機號碼/編號" at bounding box center [495, 165] width 150 height 27
click at [453, 211] on li "無名字/1/null" at bounding box center [507, 206] width 188 height 26
type input "無名字/1/null"
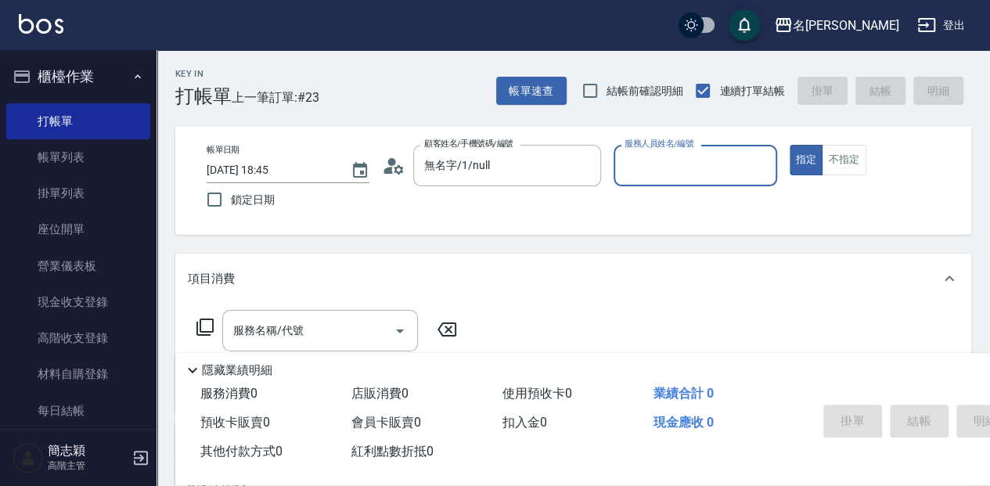
click at [680, 163] on input "服務人員姓名/編號" at bounding box center [695, 165] width 149 height 27
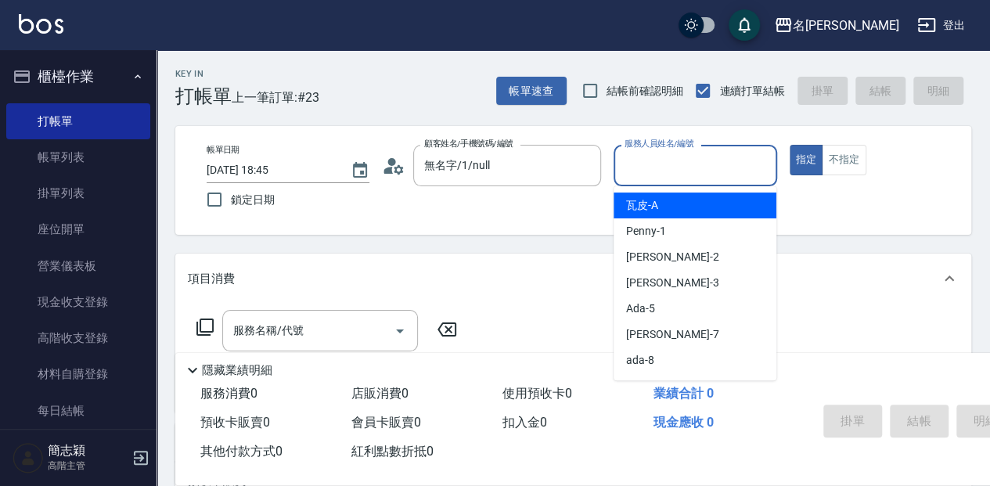
click at [699, 211] on div "瓦皮 -A" at bounding box center [695, 206] width 163 height 26
type input "瓦皮-A"
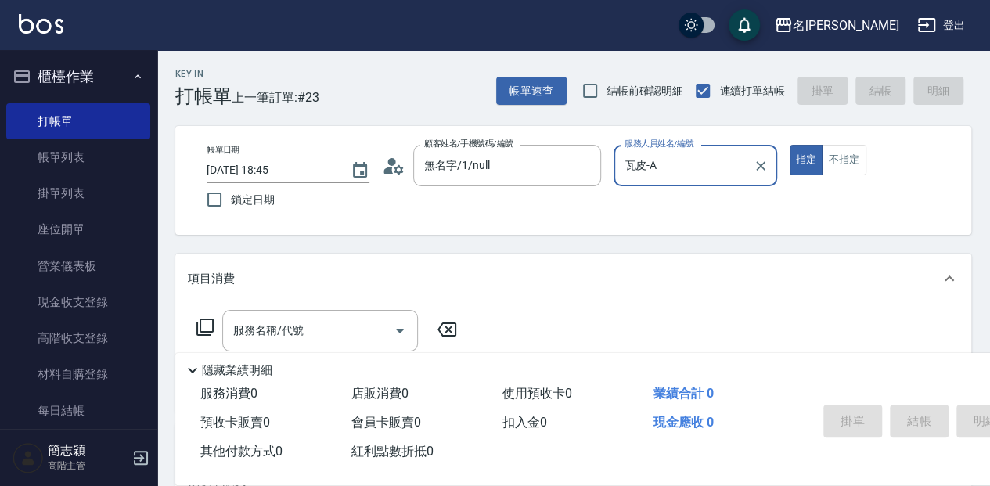
click at [207, 370] on p "隱藏業績明細" at bounding box center [237, 371] width 70 height 16
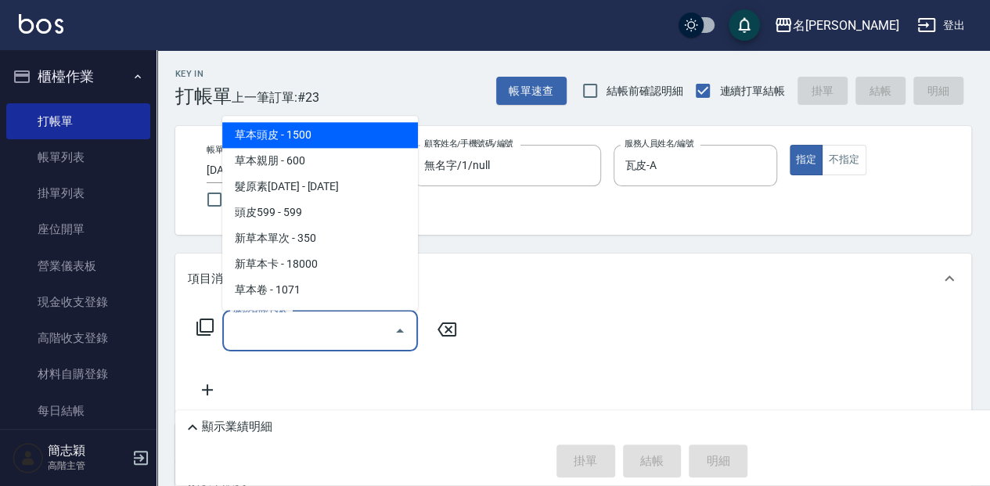
click at [247, 328] on input "服務名稱/代號" at bounding box center [308, 330] width 158 height 27
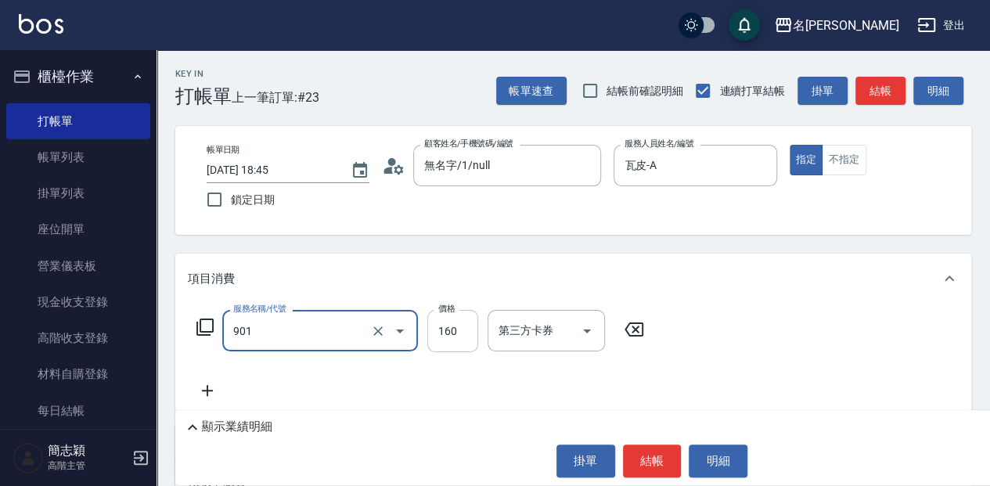
type input "修手(901)"
click at [450, 330] on input "160" at bounding box center [453, 331] width 51 height 42
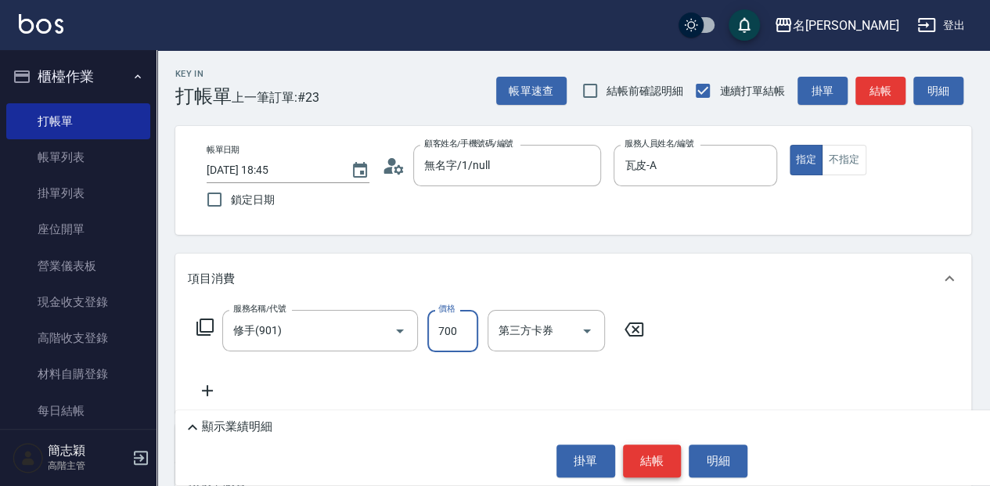
type input "700"
click at [637, 449] on button "結帳" at bounding box center [652, 461] width 59 height 33
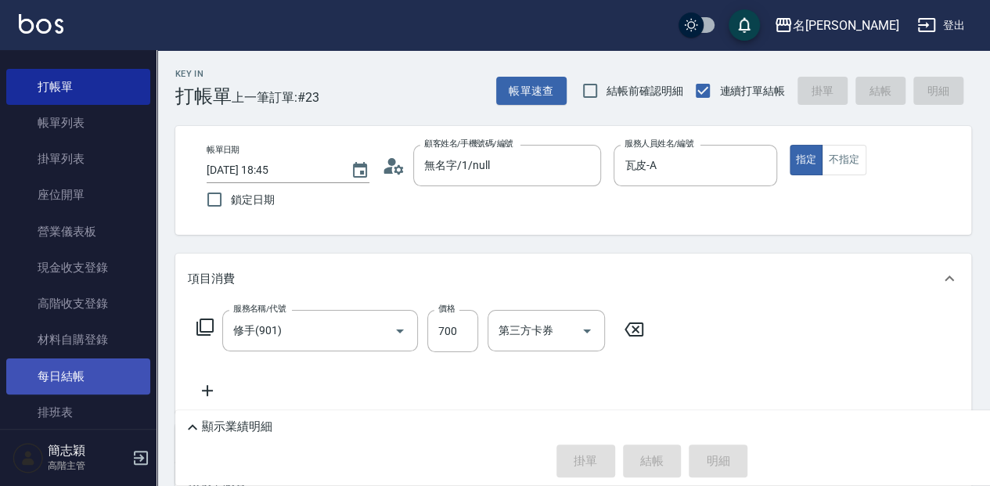
type input "[DATE] 18:52"
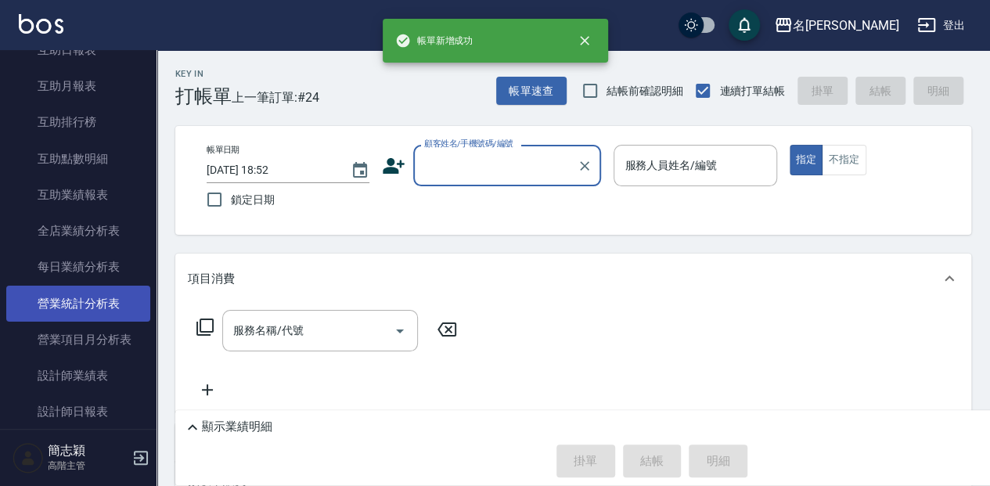
scroll to position [835, 0]
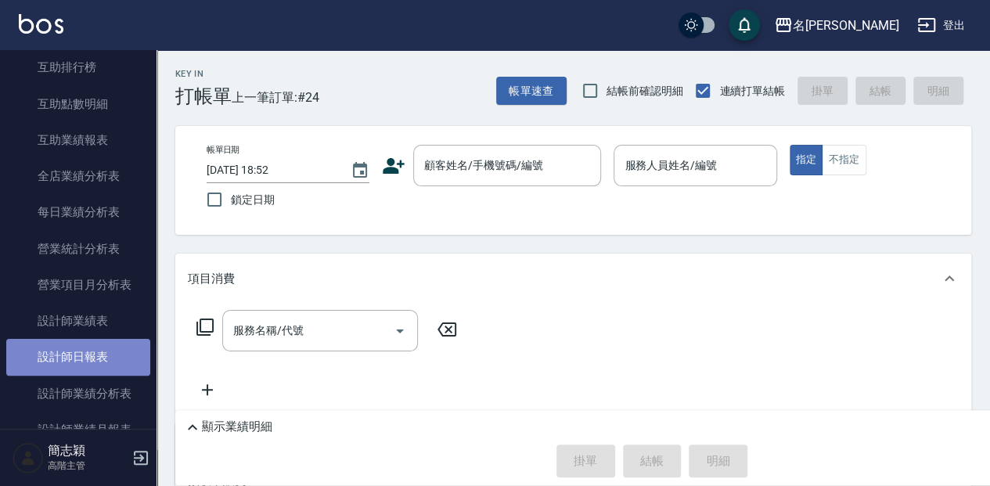
click at [117, 350] on link "設計師日報表" at bounding box center [78, 357] width 144 height 36
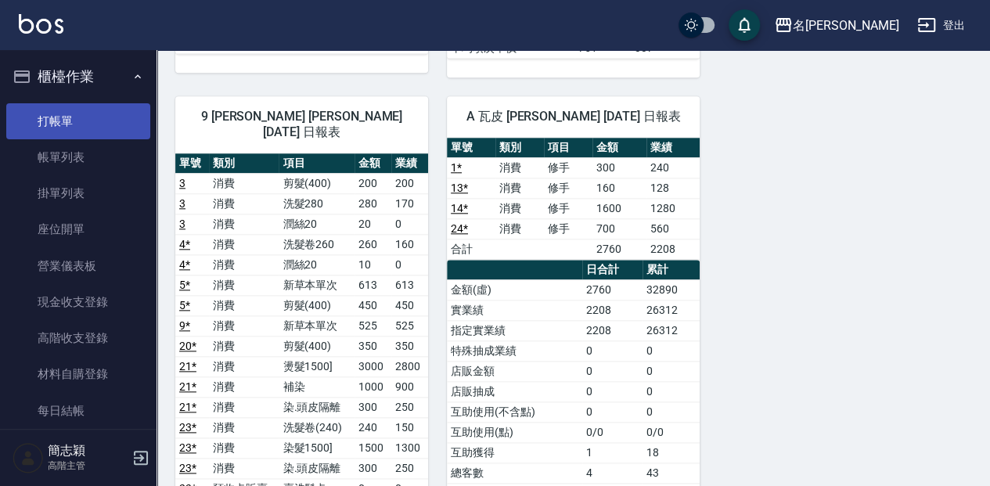
scroll to position [678, 0]
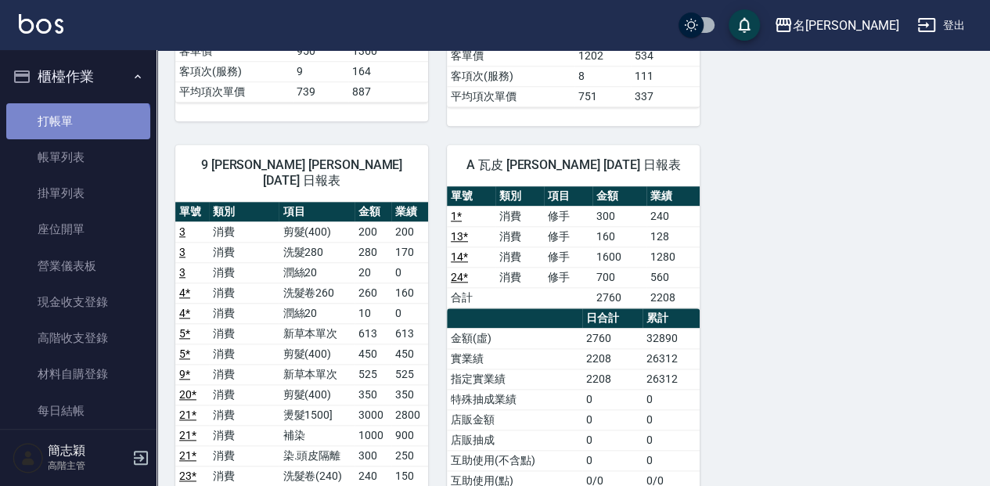
click at [77, 128] on link "打帳單" at bounding box center [78, 121] width 144 height 36
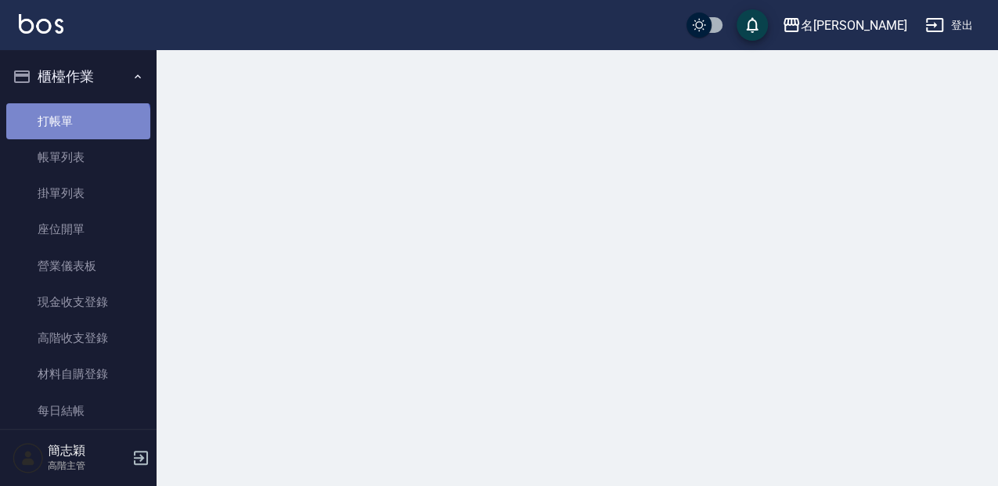
click at [77, 128] on link "打帳單" at bounding box center [78, 121] width 144 height 36
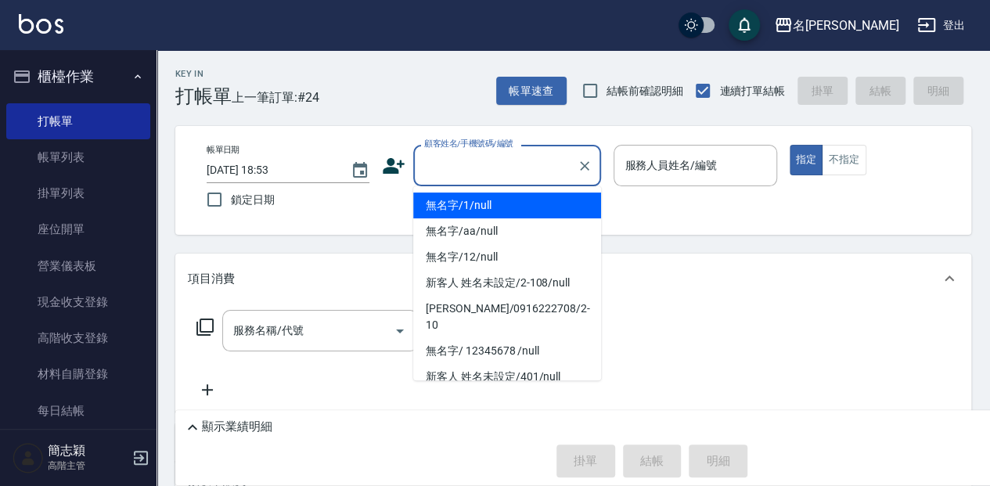
click at [486, 166] on input "顧客姓名/手機號碼/編號" at bounding box center [495, 165] width 150 height 27
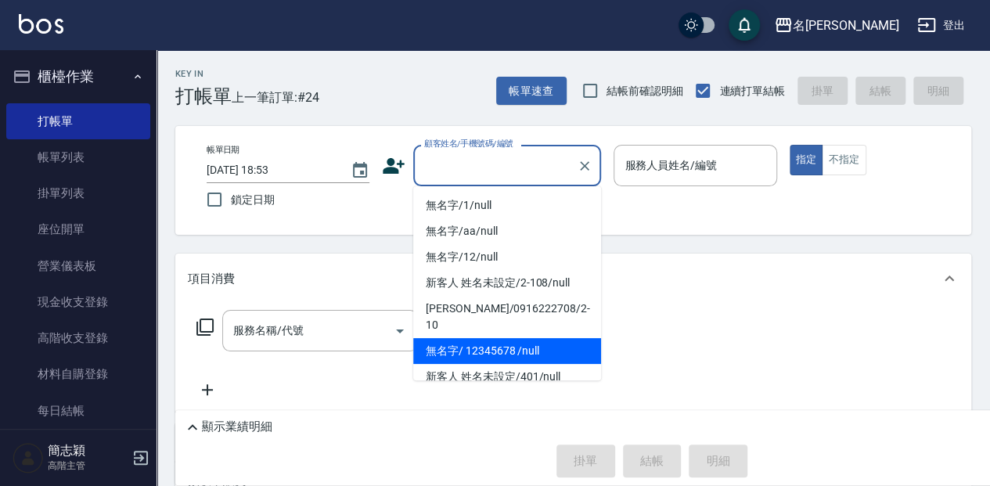
click at [564, 338] on li "無名字/ 12345678 /null" at bounding box center [507, 351] width 188 height 26
type input "無名字/ 12345678 /null"
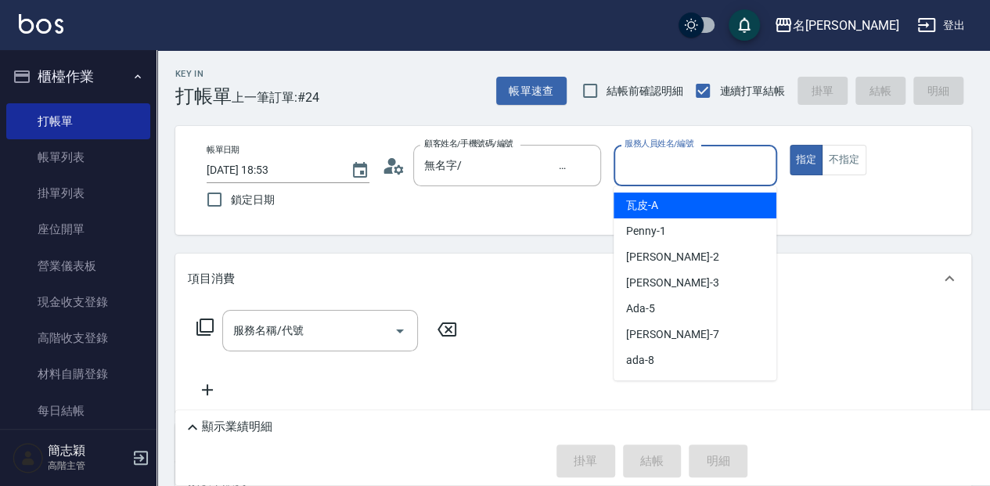
click at [722, 173] on input "服務人員姓名/編號" at bounding box center [695, 165] width 149 height 27
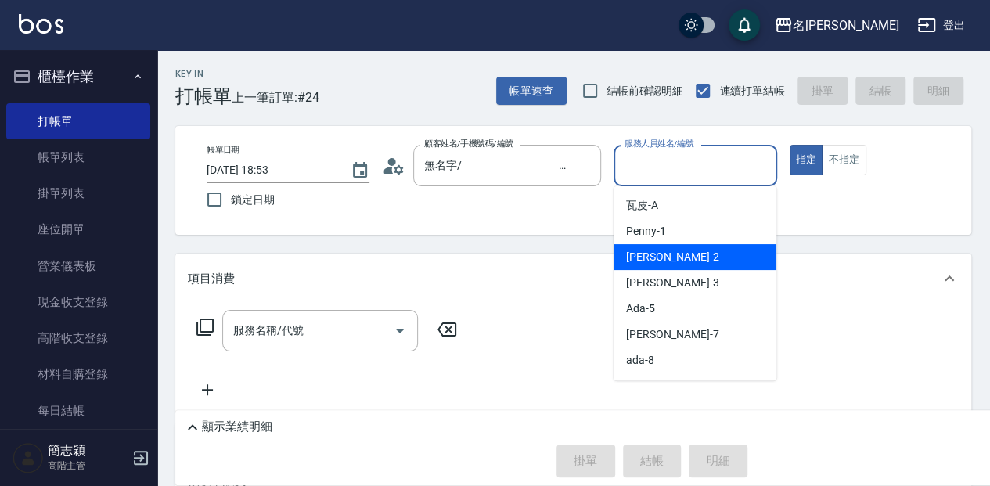
click at [694, 258] on div "[PERSON_NAME] -2" at bounding box center [695, 257] width 163 height 26
type input "[PERSON_NAME]-2"
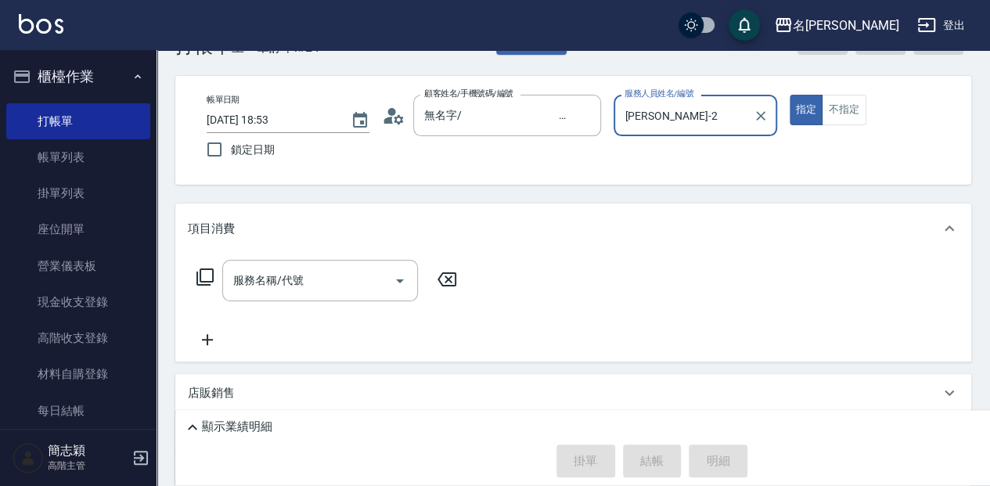
scroll to position [52, 0]
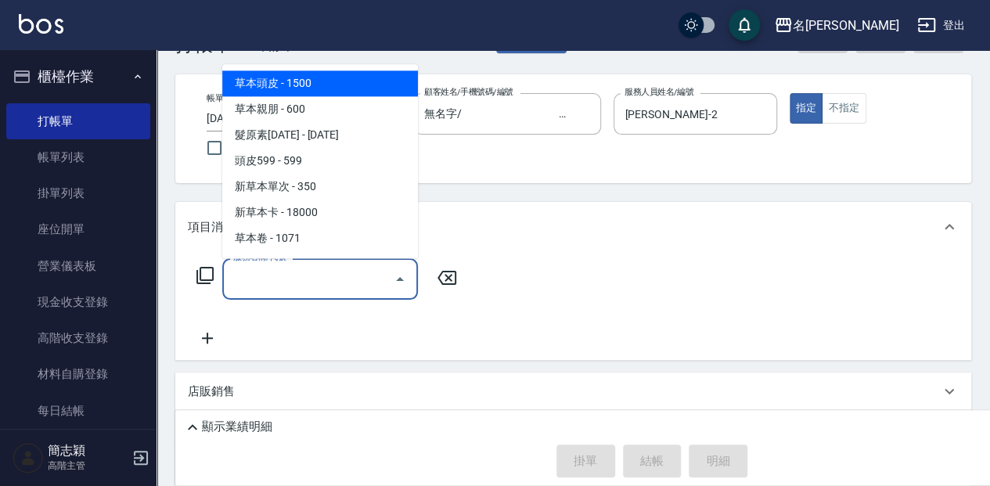
click at [340, 279] on input "服務名稱/代號" at bounding box center [308, 278] width 158 height 27
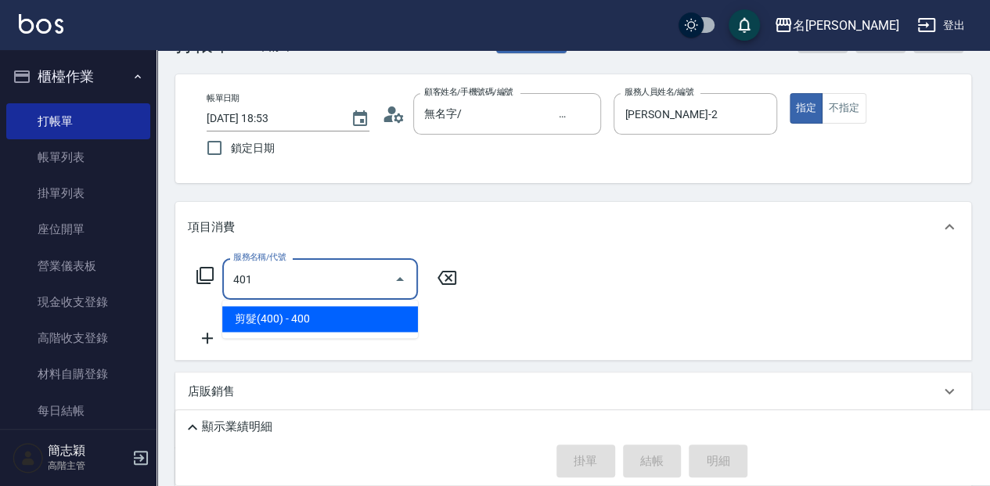
click at [348, 316] on span "剪髮(400) - 400" at bounding box center [320, 319] width 196 height 26
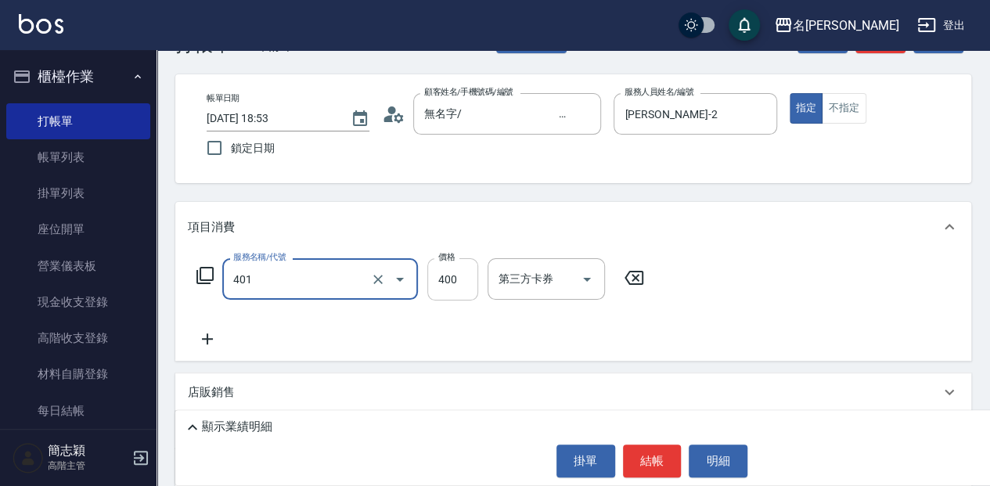
type input "剪髮(400)(401)"
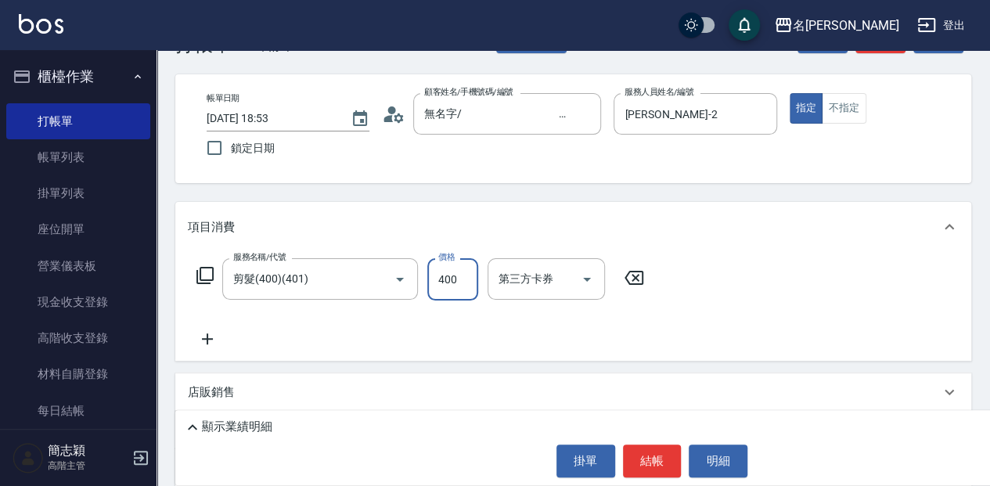
click at [461, 280] on input "400" at bounding box center [453, 279] width 51 height 42
type input "450"
click at [661, 460] on button "結帳" at bounding box center [652, 461] width 59 height 33
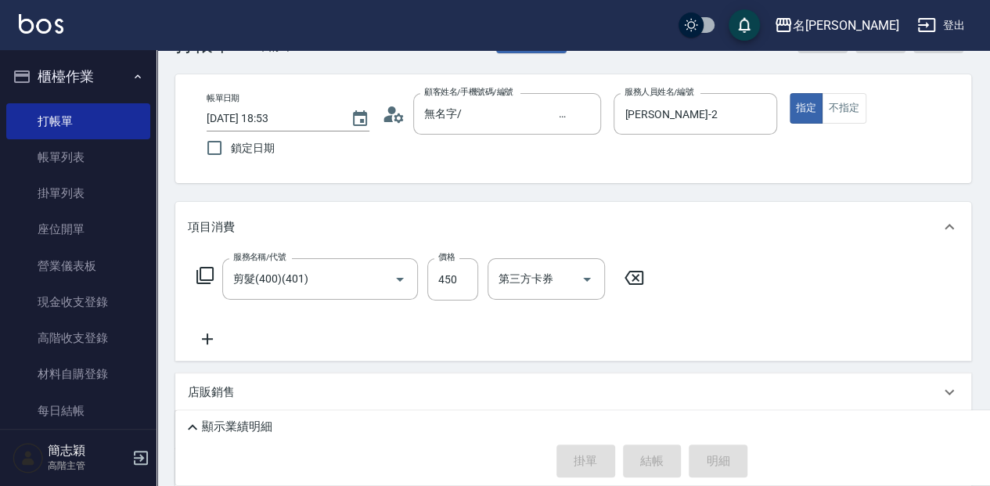
type input "[DATE] 18:58"
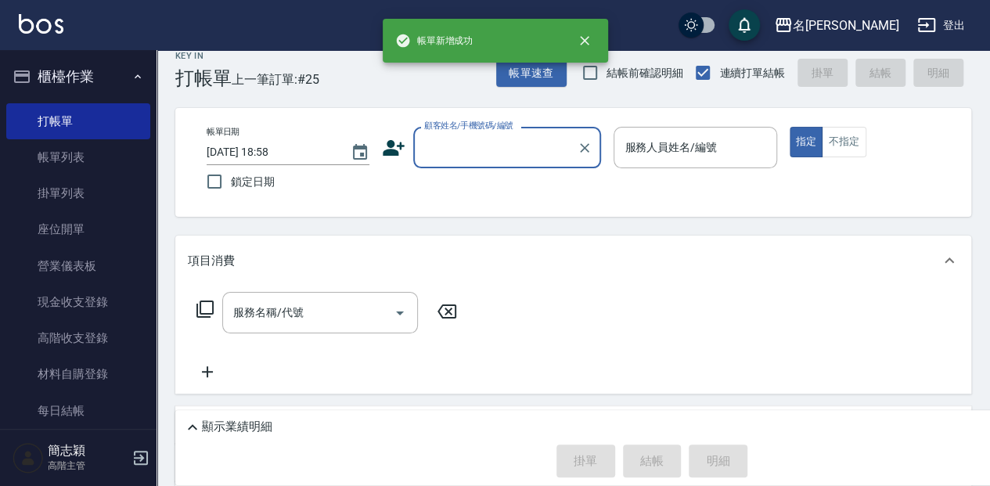
scroll to position [0, 0]
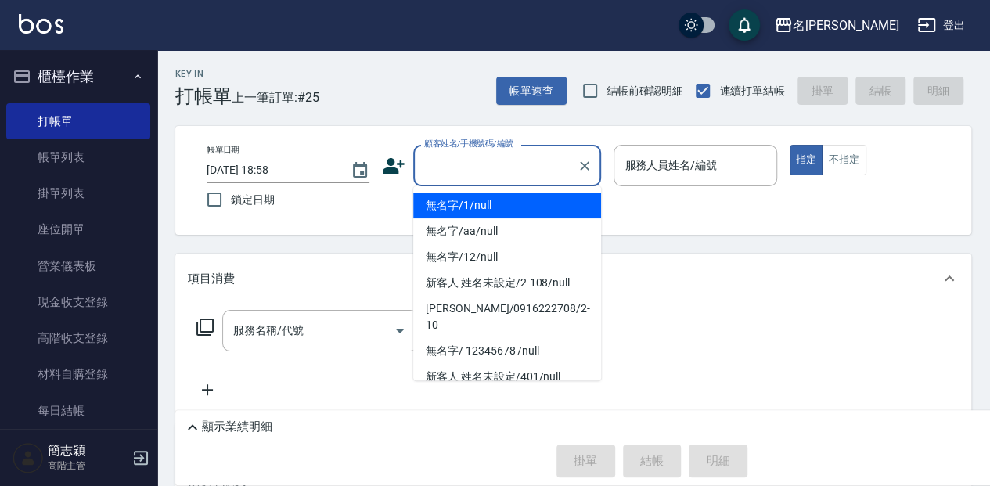
click at [511, 172] on input "顧客姓名/手機號碼/編號" at bounding box center [495, 165] width 150 height 27
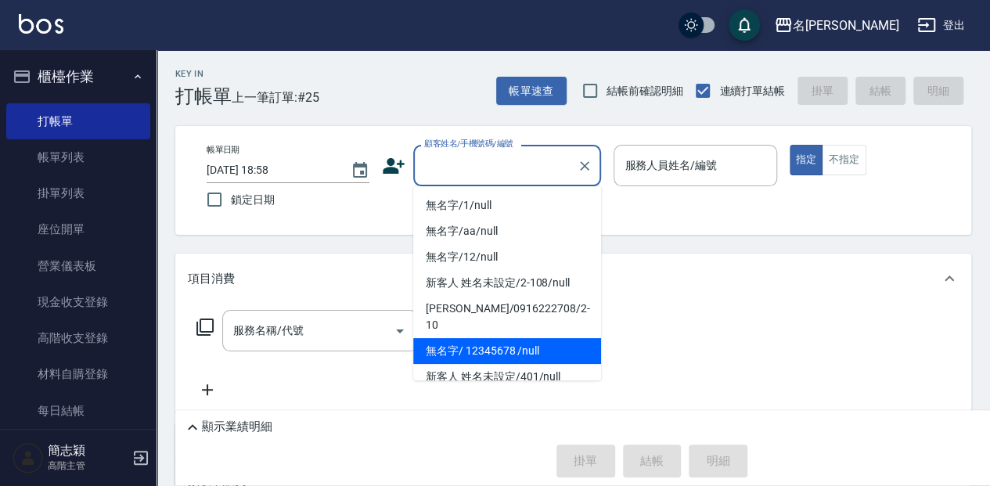
click at [536, 338] on li "無名字/ 12345678 /null" at bounding box center [507, 351] width 188 height 26
type input "無名字/ 12345678 /null"
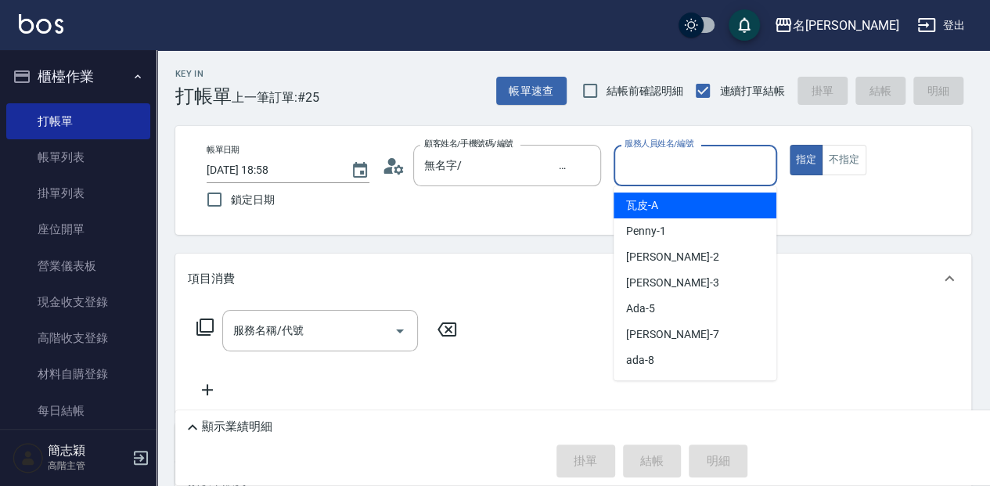
click at [702, 155] on input "服務人員姓名/編號" at bounding box center [695, 165] width 149 height 27
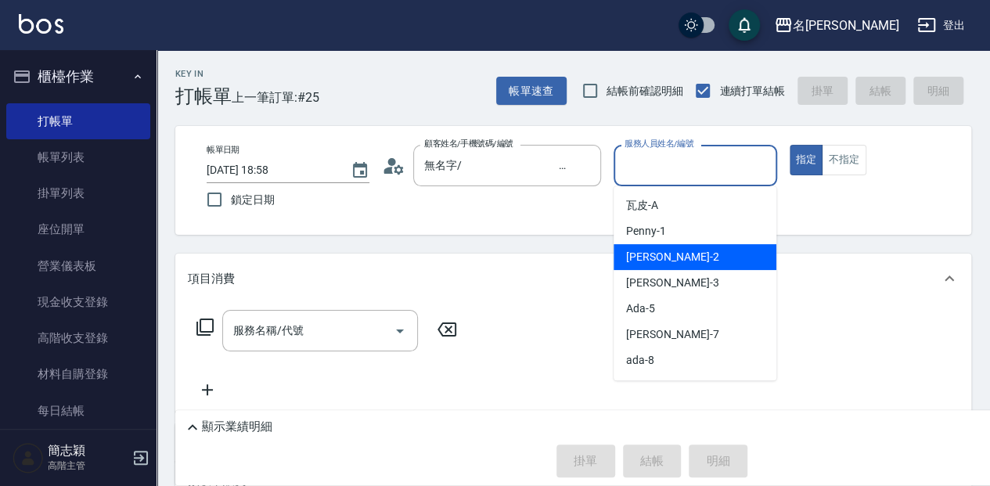
click at [684, 260] on div "[PERSON_NAME] -2" at bounding box center [695, 257] width 163 height 26
type input "[PERSON_NAME]-2"
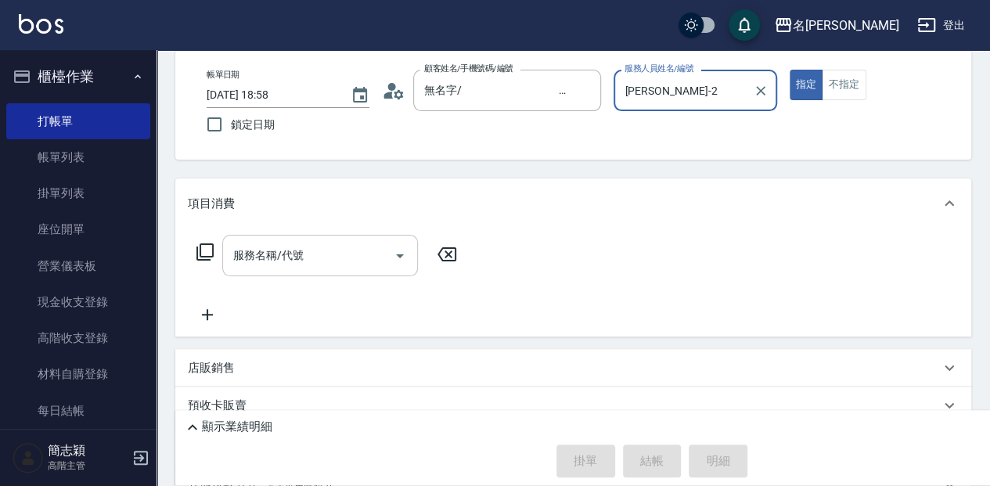
scroll to position [104, 0]
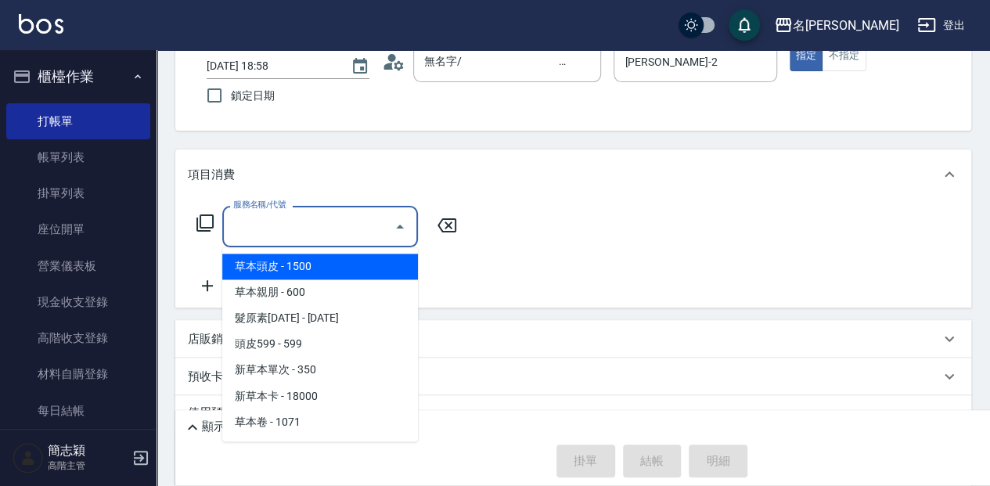
click at [308, 217] on input "服務名稱/代號" at bounding box center [308, 226] width 158 height 27
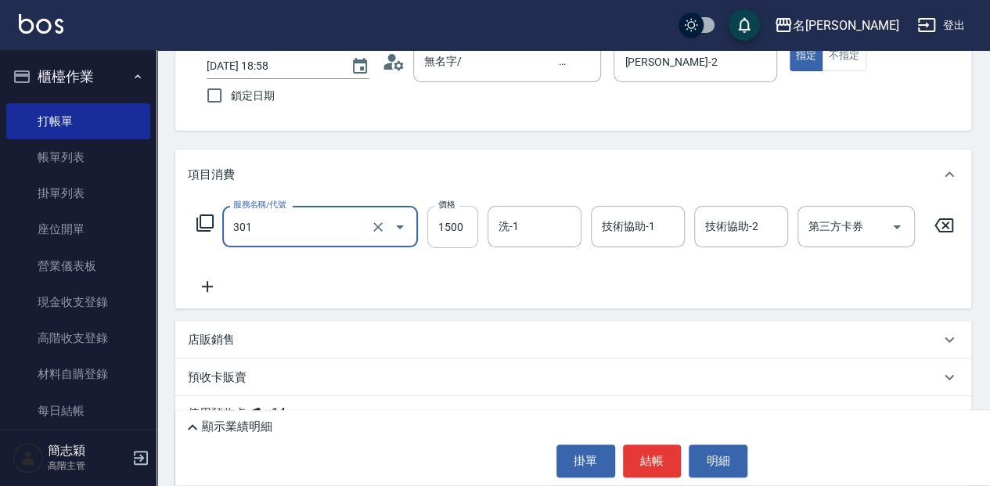
type input "燙髮(1500](301)"
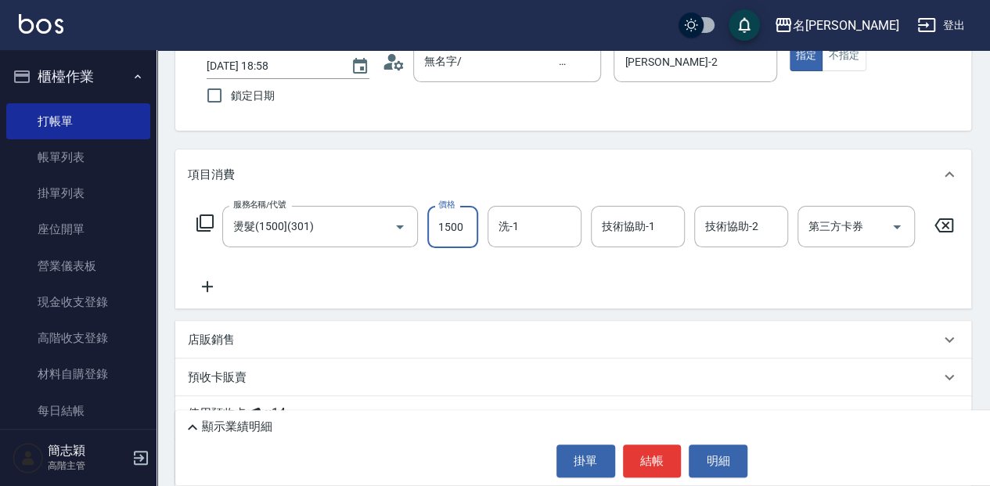
click at [455, 226] on input "1500" at bounding box center [453, 227] width 51 height 42
type input "3600"
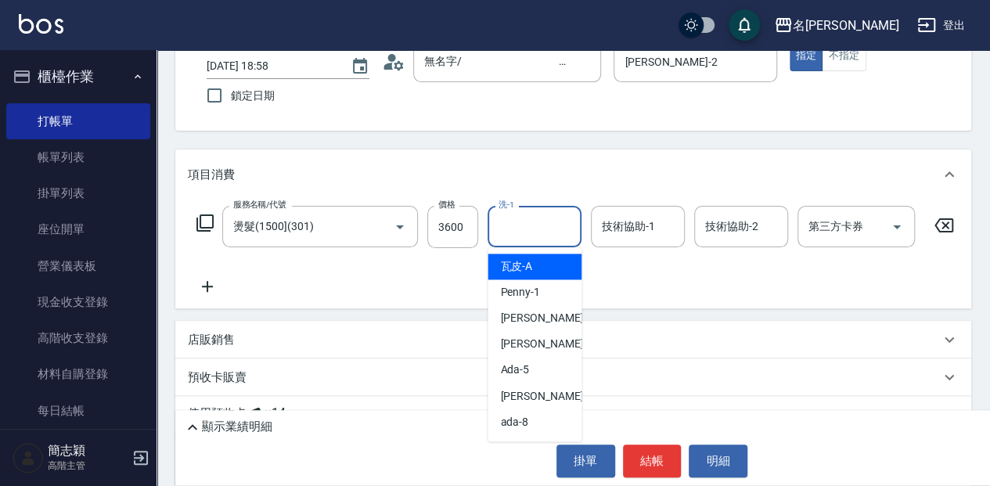
click at [551, 222] on input "洗-1" at bounding box center [535, 226] width 80 height 27
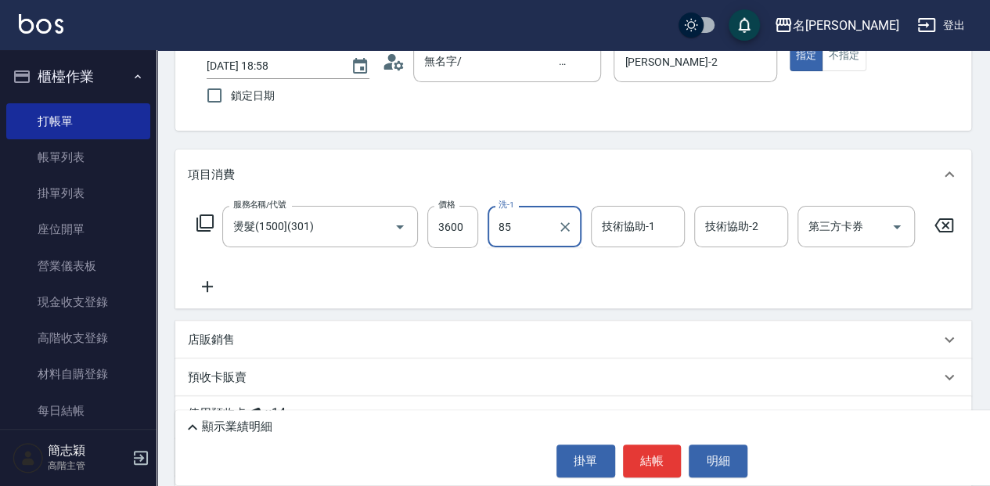
type input "8"
click at [557, 268] on div "[PERSON_NAME] -58" at bounding box center [535, 267] width 94 height 26
type input "[PERSON_NAME]-58"
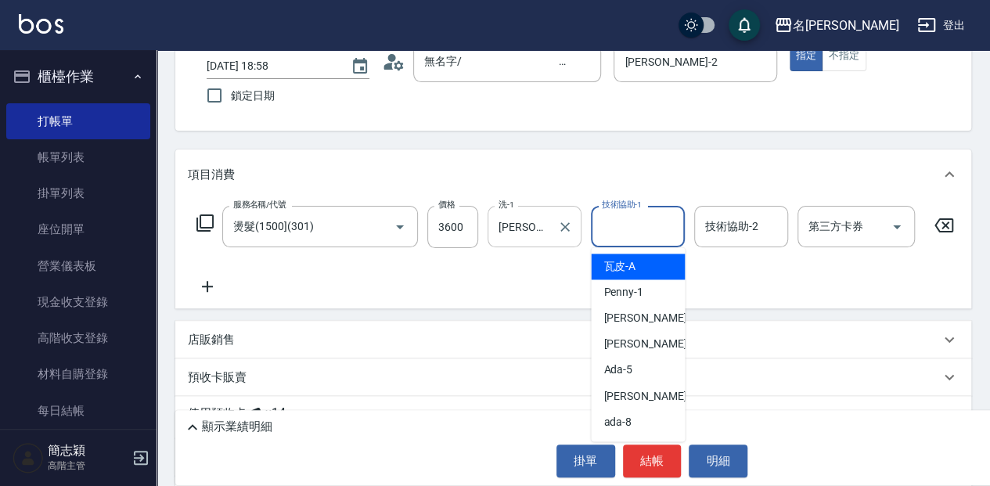
click at [631, 229] on input "技術協助-1" at bounding box center [638, 226] width 80 height 27
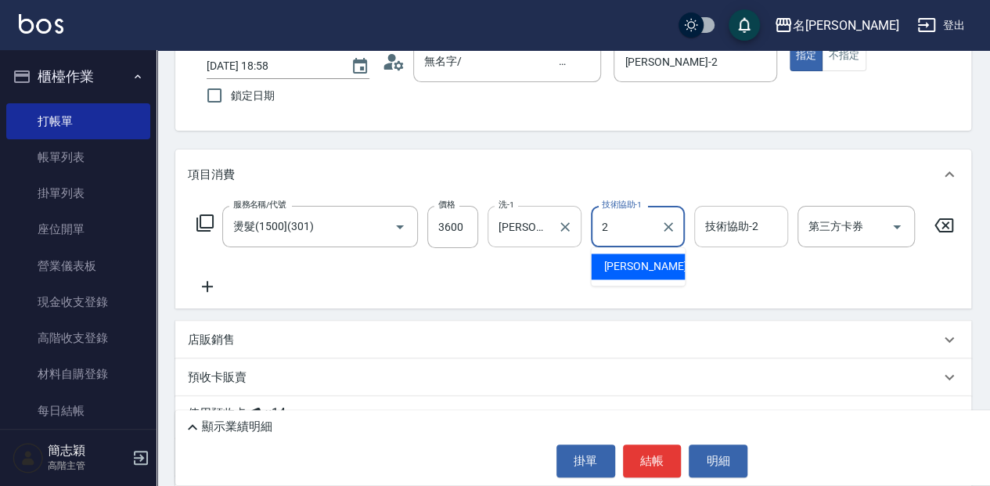
drag, startPoint x: 637, startPoint y: 260, endPoint x: 752, endPoint y: 226, distance: 119.9
click at [637, 260] on div "[PERSON_NAME] -2" at bounding box center [638, 267] width 94 height 26
type input "[PERSON_NAME]-2"
click at [755, 226] on input "技術協助-2" at bounding box center [742, 226] width 80 height 27
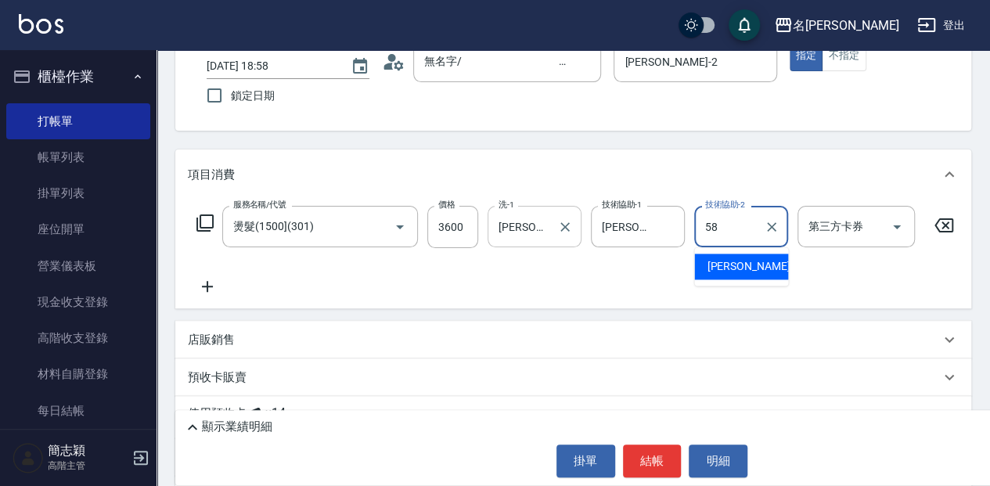
click at [743, 258] on span "[PERSON_NAME] -58" at bounding box center [756, 266] width 99 height 16
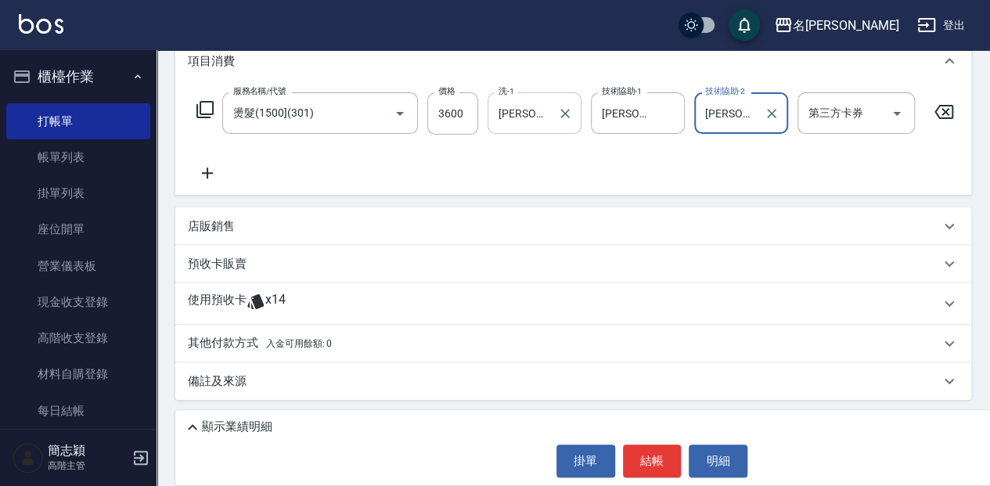
scroll to position [225, 0]
type input "[PERSON_NAME]-58"
click at [239, 346] on p "其他付款方式 入金可用餘額: 0" at bounding box center [260, 343] width 144 height 17
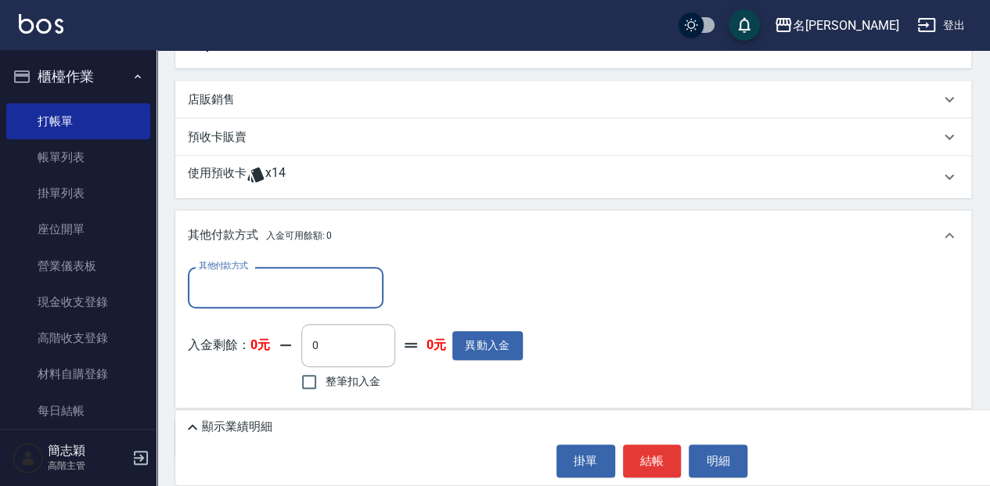
scroll to position [381, 0]
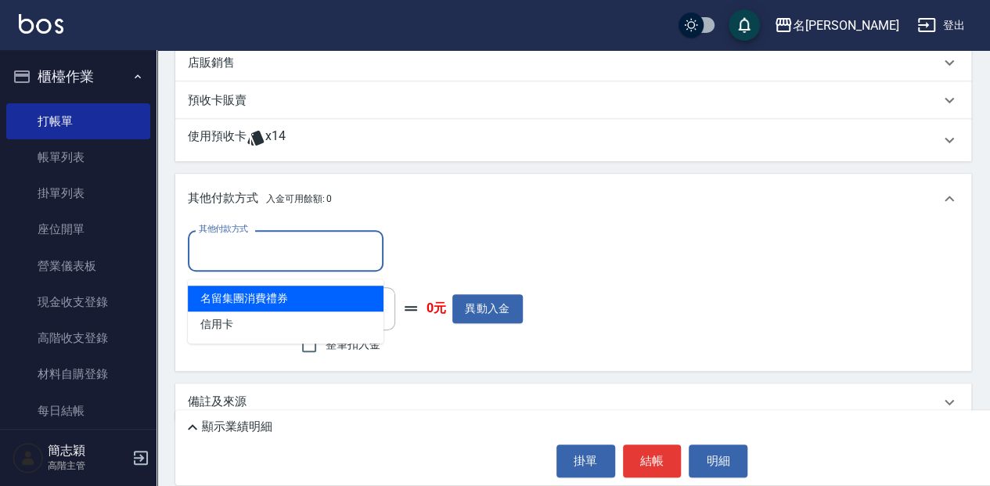
click at [321, 255] on input "其他付款方式" at bounding box center [286, 250] width 182 height 27
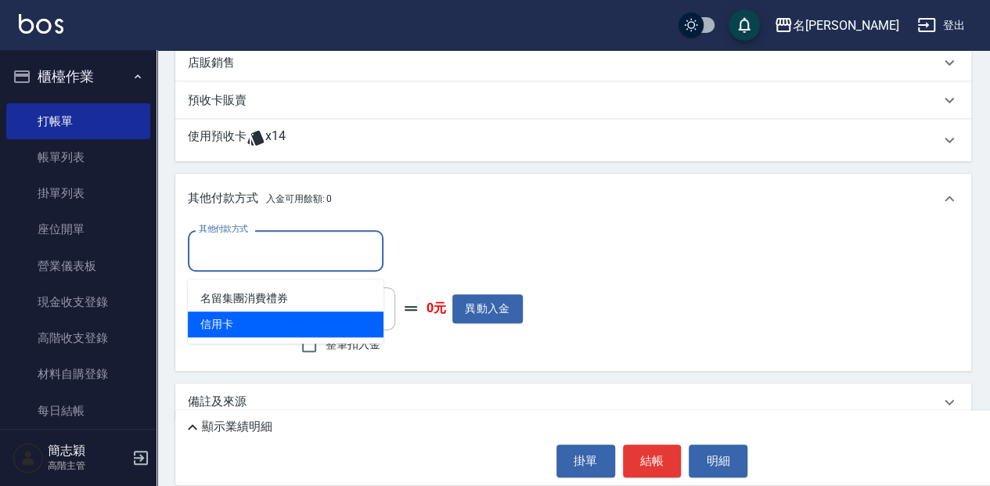
click at [233, 326] on span "信用卡" at bounding box center [286, 325] width 196 height 26
type input "信用卡"
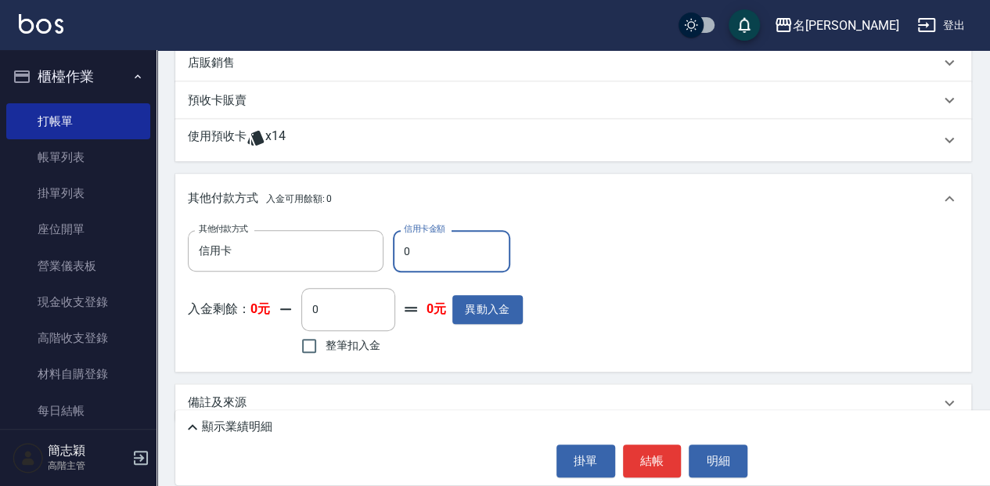
click at [446, 258] on input "0" at bounding box center [451, 251] width 117 height 42
type input "3600"
click at [639, 456] on button "結帳" at bounding box center [652, 461] width 59 height 33
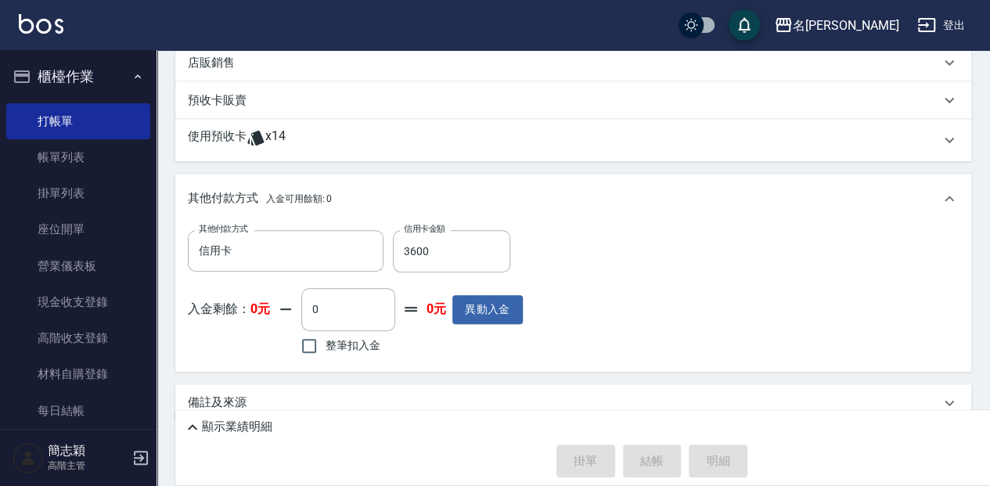
type input "[DATE] 18:59"
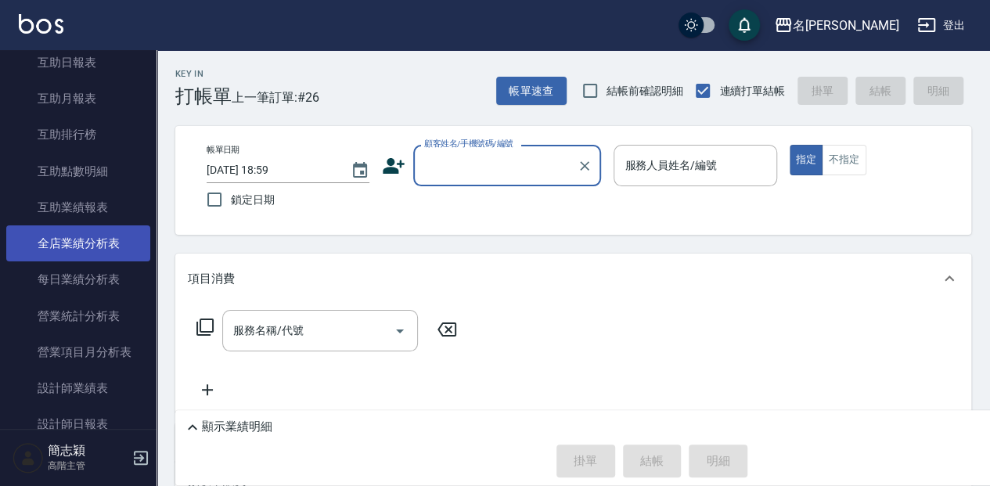
scroll to position [783, 0]
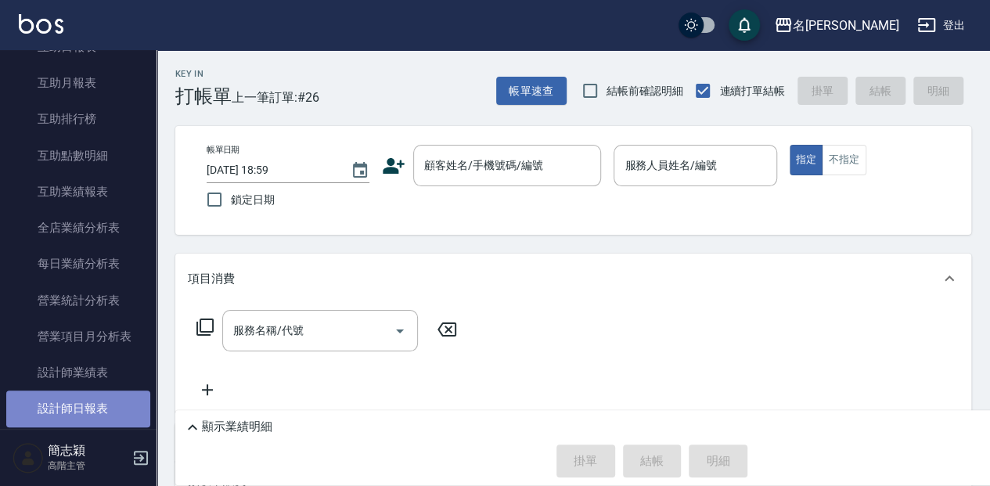
click at [97, 410] on link "設計師日報表" at bounding box center [78, 409] width 144 height 36
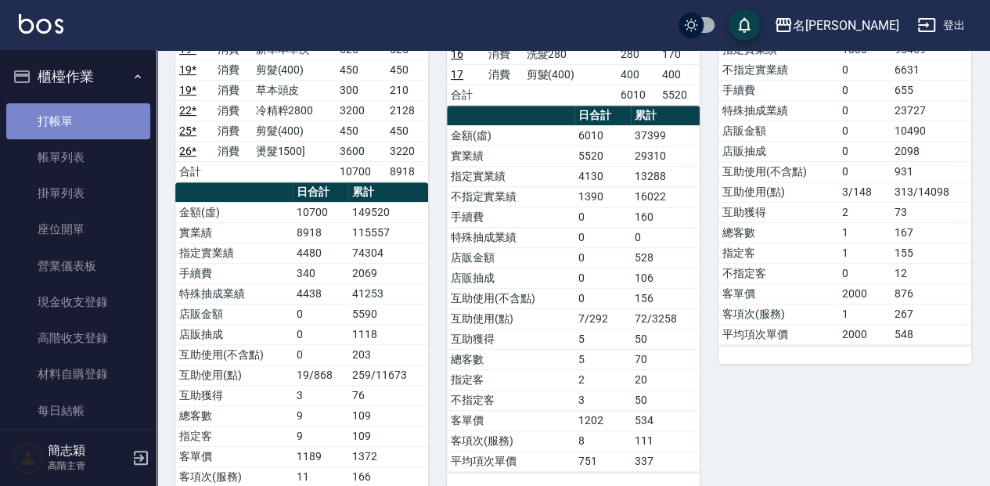
click at [90, 118] on link "打帳單" at bounding box center [78, 121] width 144 height 36
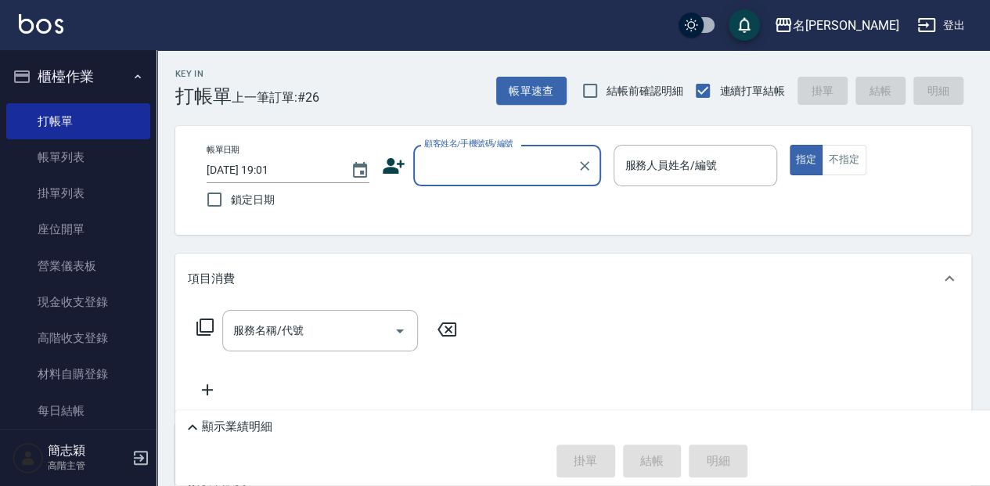
click at [507, 169] on input "顧客姓名/手機號碼/編號" at bounding box center [495, 165] width 150 height 27
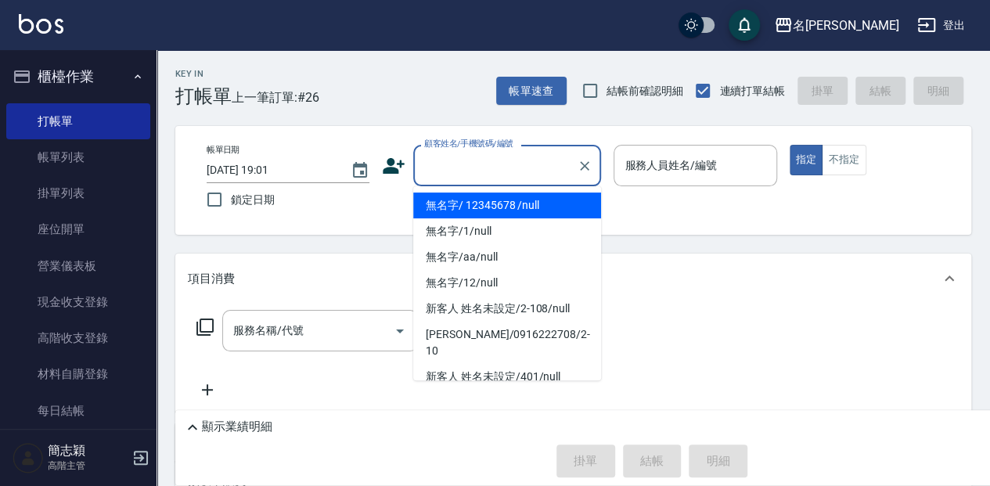
click at [506, 200] on li "無名字/ 12345678 /null" at bounding box center [507, 206] width 188 height 26
type input "無名字/ 12345678 /null"
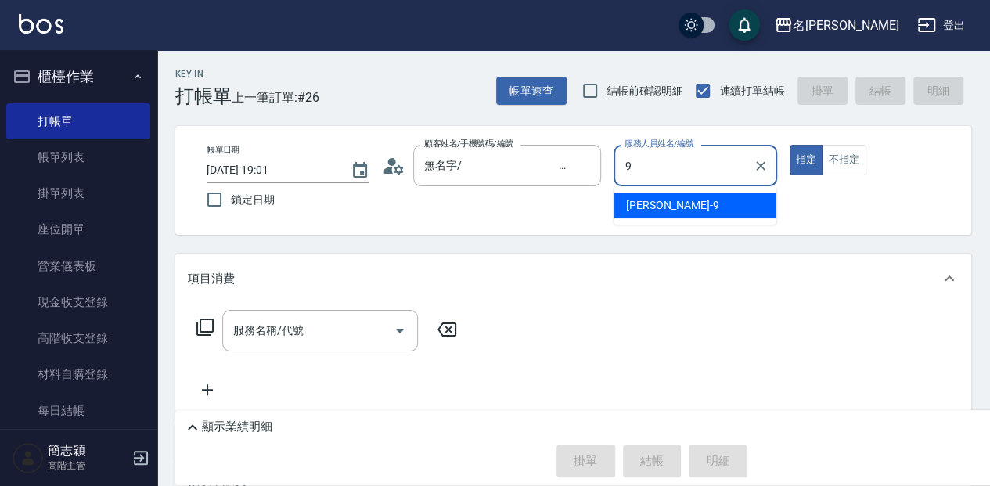
type input "[PERSON_NAME]-9"
type button "true"
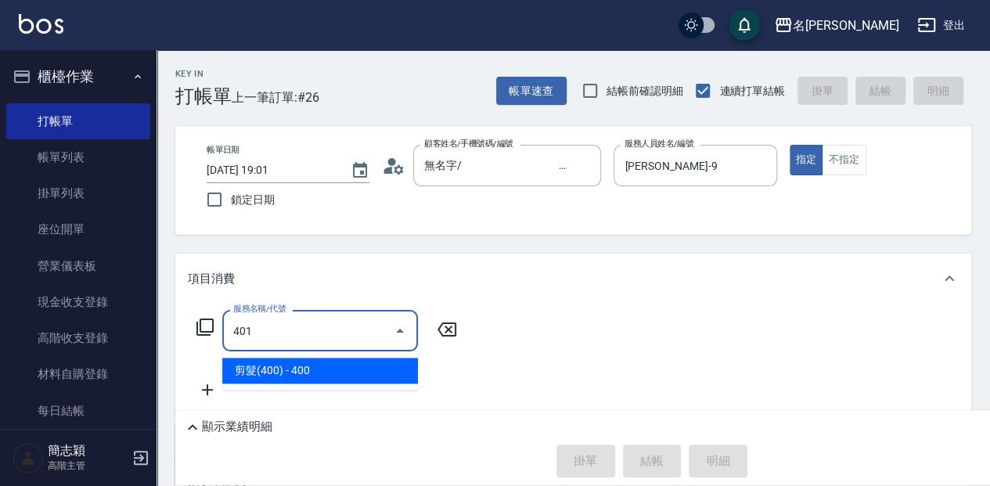
type input "剪髮(400)(401)"
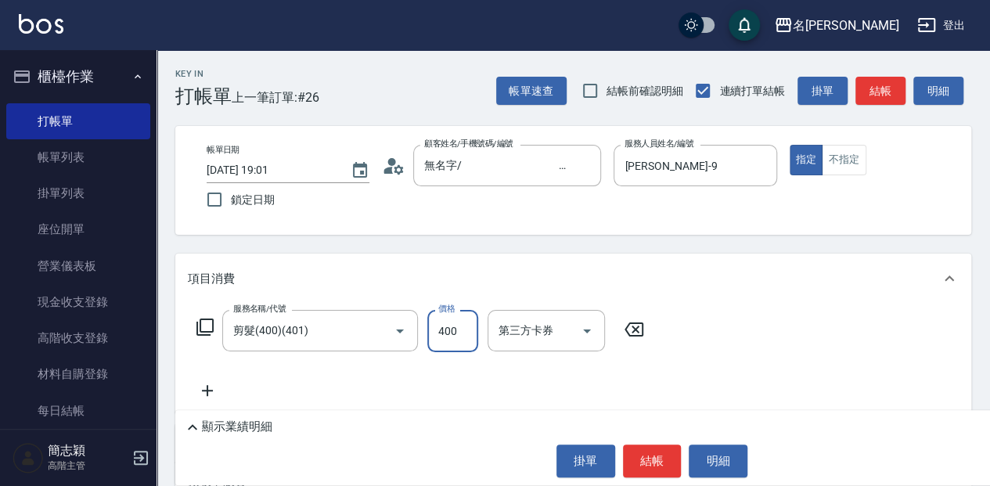
drag, startPoint x: 853, startPoint y: 166, endPoint x: 826, endPoint y: 194, distance: 39.3
click at [853, 165] on button "不指定" at bounding box center [844, 160] width 44 height 31
click at [652, 462] on button "結帳" at bounding box center [652, 461] width 59 height 33
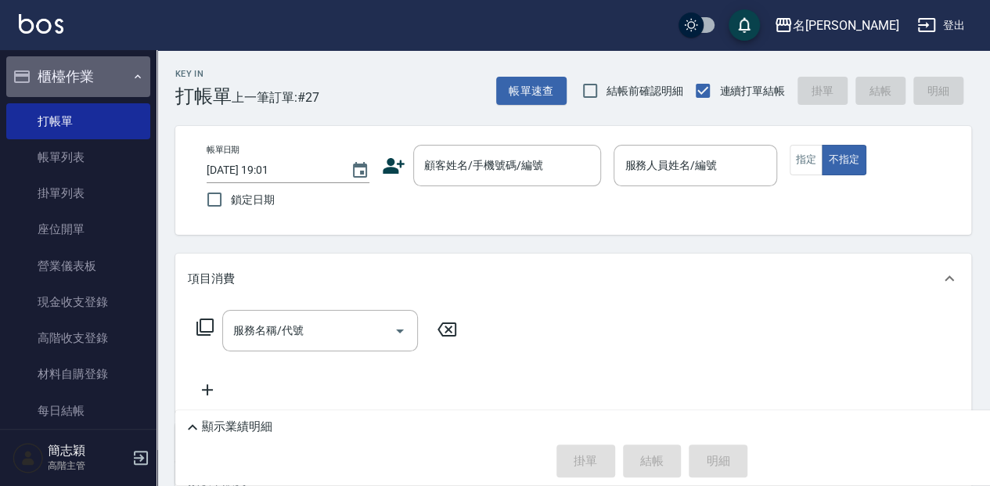
click at [103, 92] on button "櫃檯作業" at bounding box center [78, 76] width 144 height 41
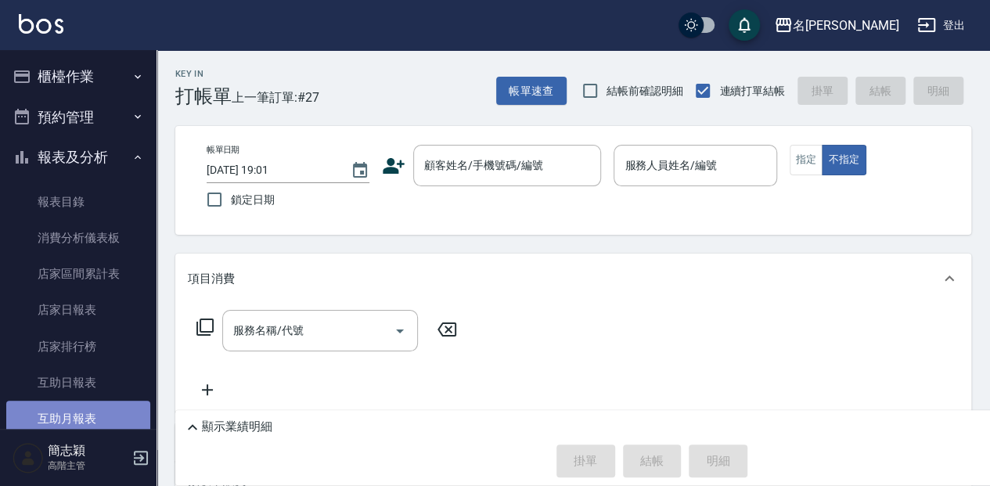
click at [94, 410] on link "互助月報表" at bounding box center [78, 419] width 144 height 36
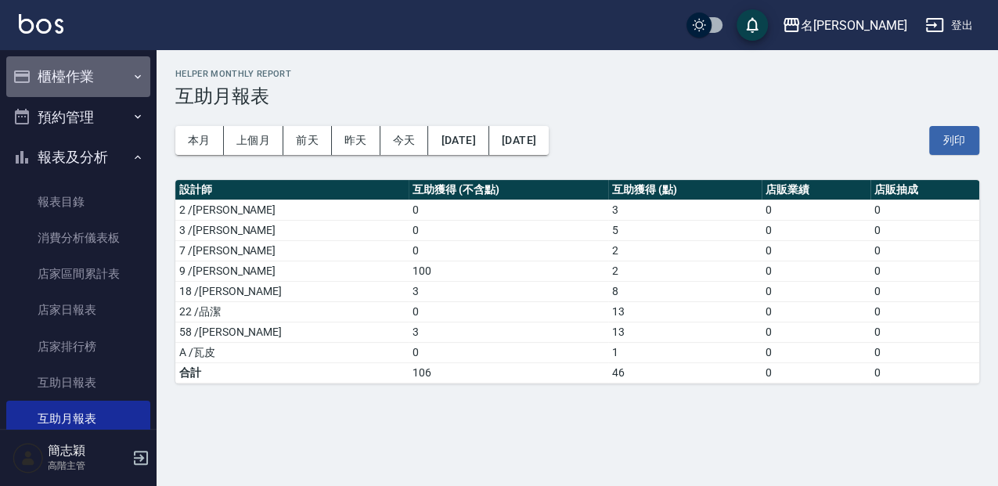
click at [119, 57] on button "櫃檯作業" at bounding box center [78, 76] width 144 height 41
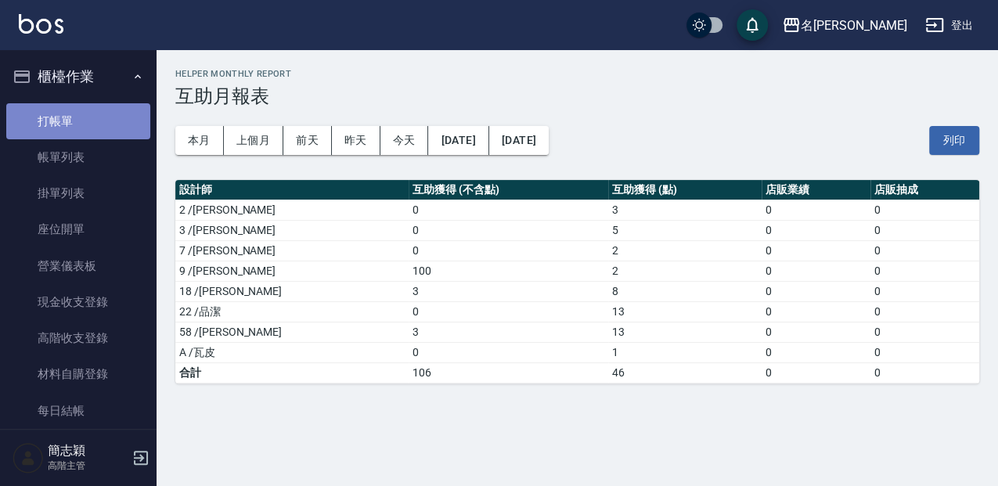
click at [138, 125] on link "打帳單" at bounding box center [78, 121] width 144 height 36
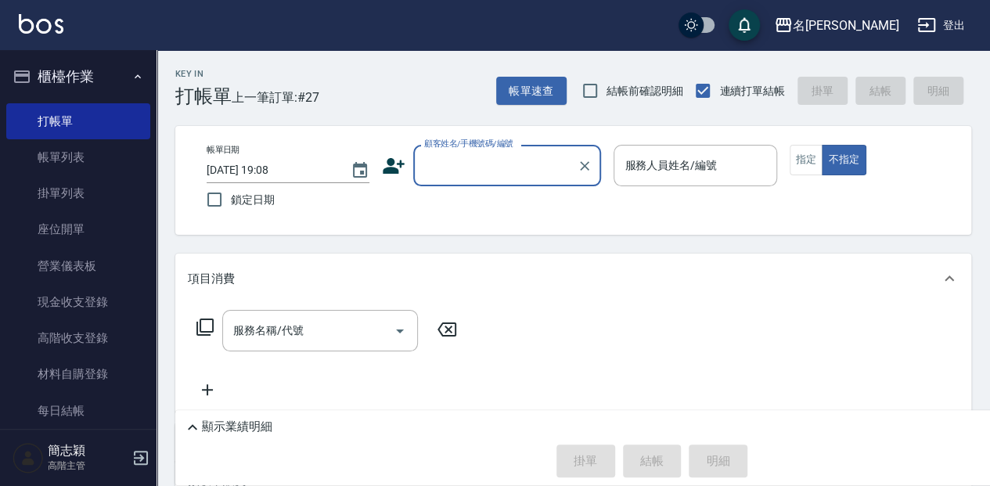
click at [428, 87] on div "Key In 打帳單 上一筆訂單:#27 帳單速查 結帳前確認明細 連續打單結帳 掛單 結帳 明細" at bounding box center [564, 78] width 815 height 57
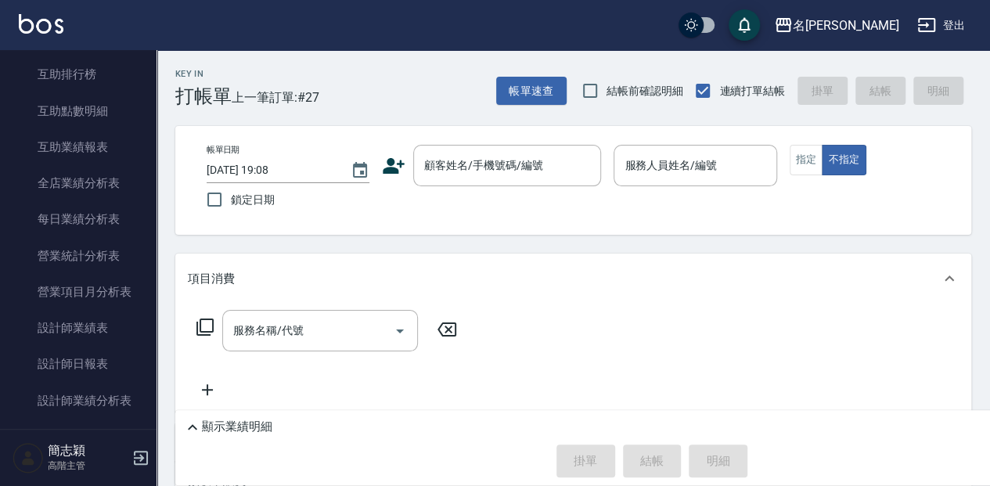
scroll to position [887, 0]
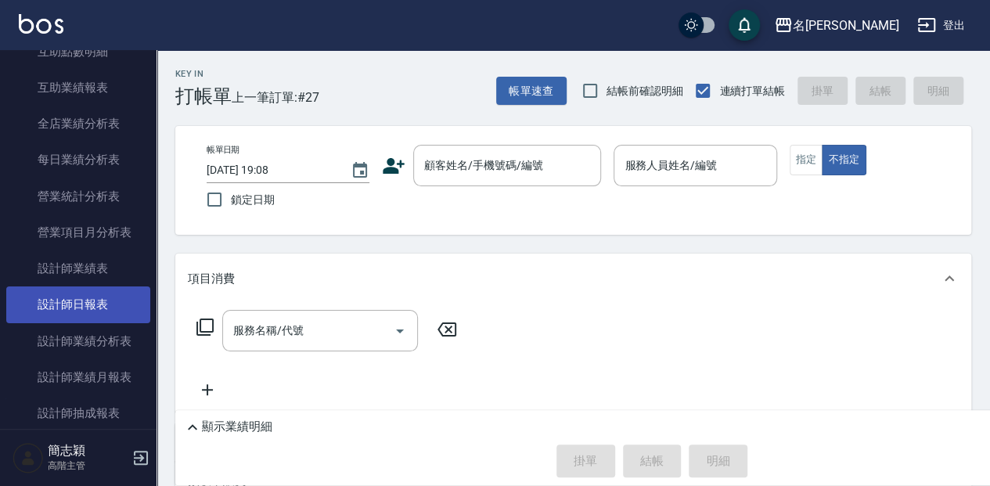
click at [116, 308] on link "設計師日報表" at bounding box center [78, 305] width 144 height 36
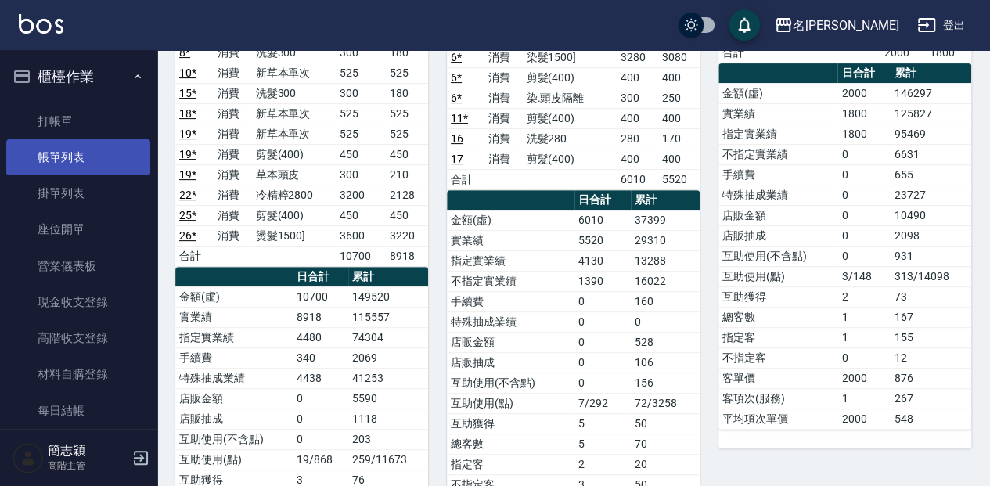
scroll to position [228, 0]
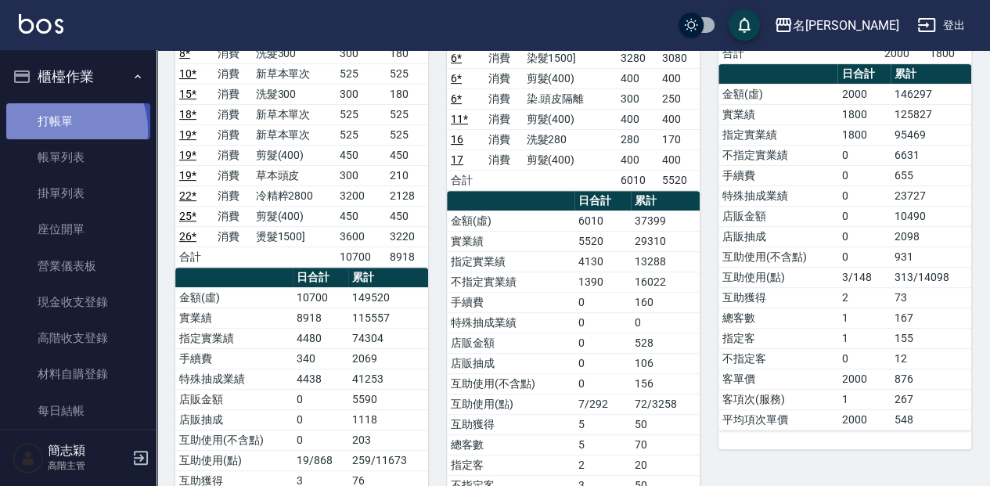
click at [63, 130] on link "打帳單" at bounding box center [78, 121] width 144 height 36
click at [63, 129] on link "打帳單" at bounding box center [78, 121] width 144 height 36
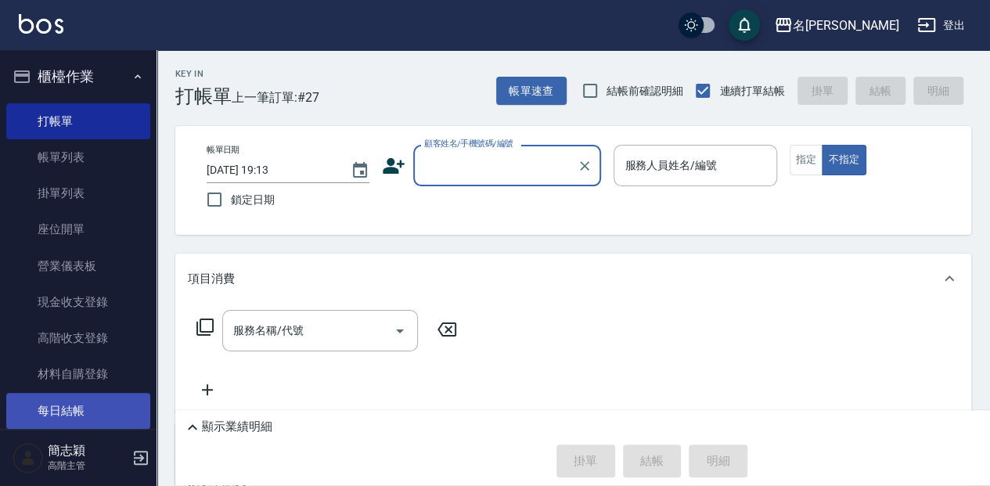
click at [97, 395] on link "每日結帳" at bounding box center [78, 411] width 144 height 36
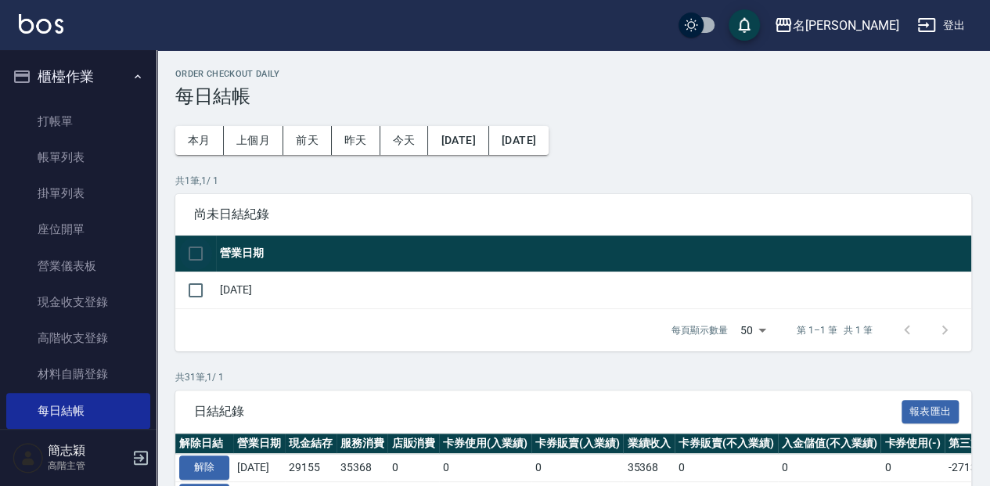
click at [200, 254] on input "checkbox" at bounding box center [195, 253] width 33 height 33
checkbox input "true"
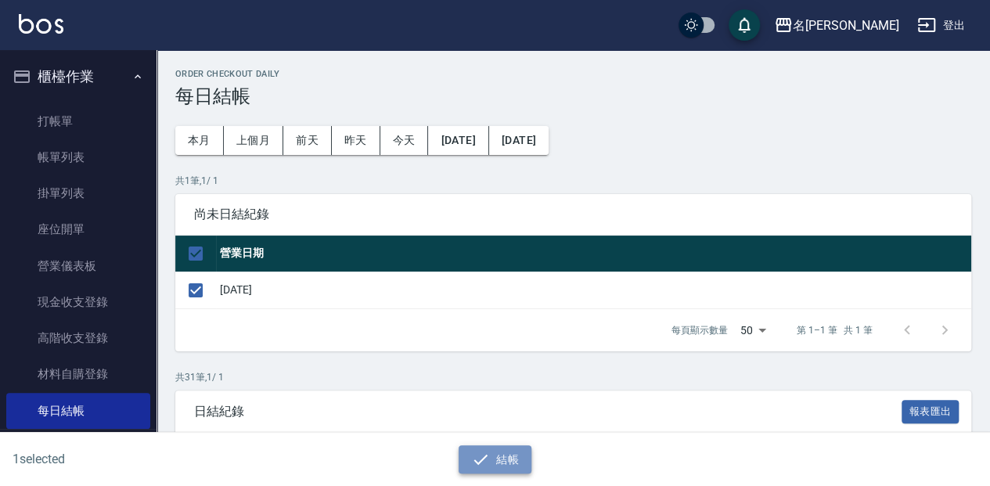
click at [510, 456] on button "結帳" at bounding box center [495, 460] width 73 height 29
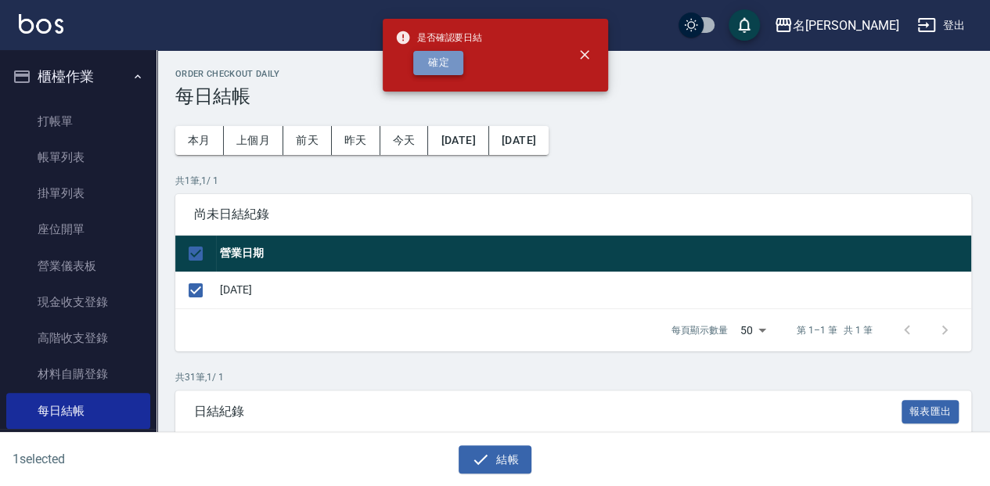
click at [448, 63] on button "確定" at bounding box center [438, 63] width 50 height 24
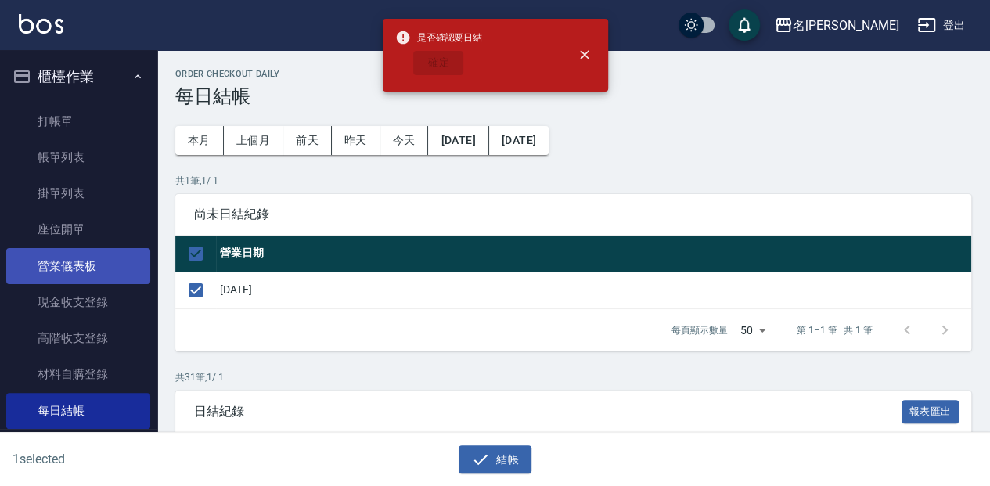
checkbox input "false"
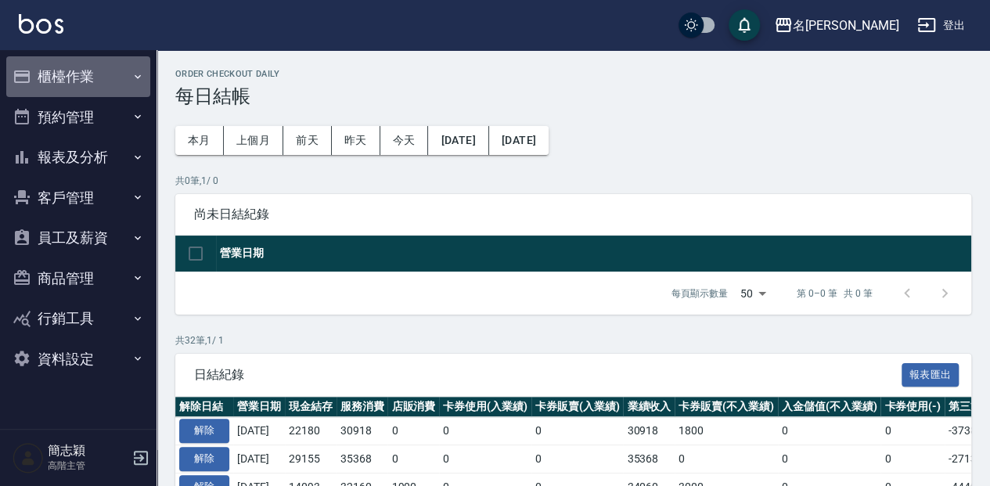
click at [49, 81] on button "櫃檯作業" at bounding box center [78, 76] width 144 height 41
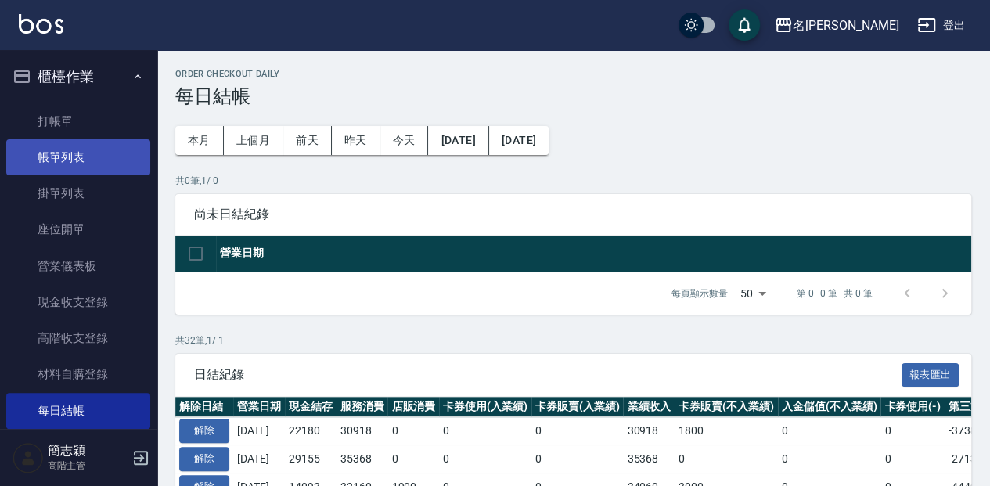
click at [98, 146] on link "帳單列表" at bounding box center [78, 157] width 144 height 36
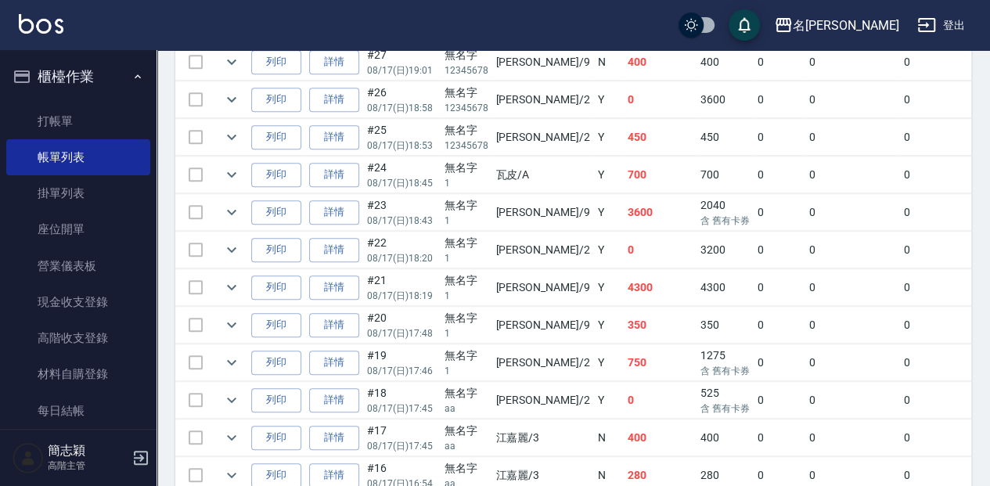
scroll to position [424, 0]
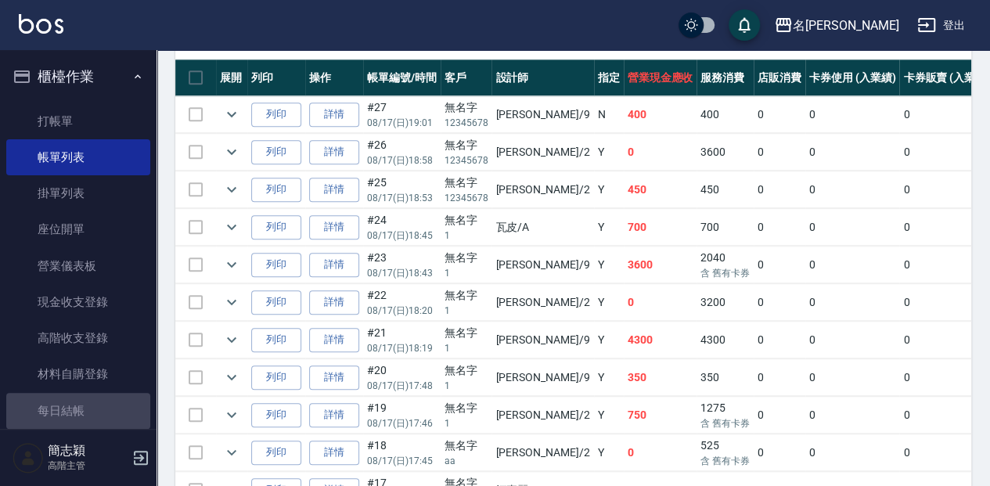
drag, startPoint x: 122, startPoint y: 395, endPoint x: 155, endPoint y: 377, distance: 37.5
click at [123, 395] on link "每日結帳" at bounding box center [78, 411] width 144 height 36
click at [124, 396] on link "每日結帳" at bounding box center [78, 411] width 144 height 36
